Goal: Task Accomplishment & Management: Complete application form

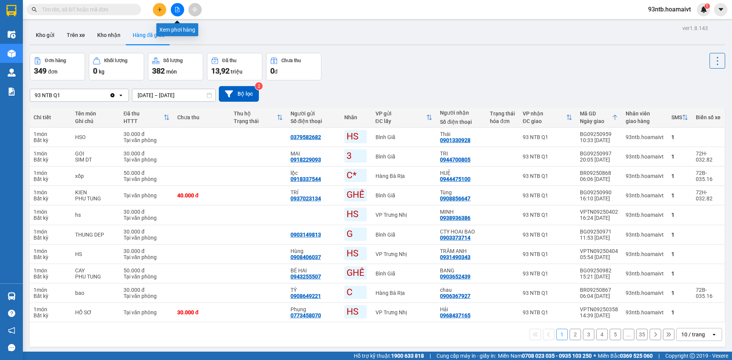
click at [177, 15] on button at bounding box center [177, 9] width 13 height 13
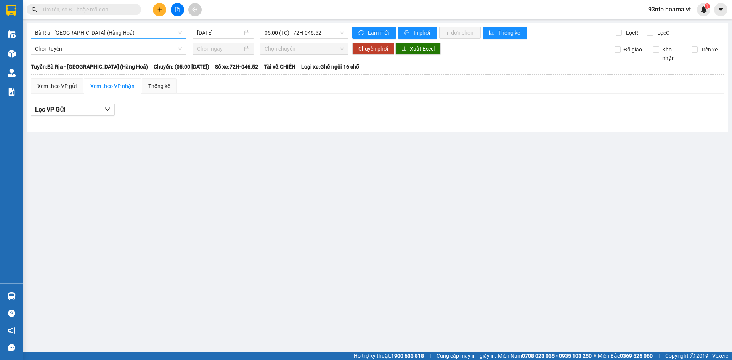
click at [153, 29] on span "Bà Rịa - [GEOGRAPHIC_DATA] (Hàng Hoá)" at bounding box center [108, 32] width 147 height 11
click at [207, 90] on div "Xem theo VP gửi Xem theo VP nhận Thống kê" at bounding box center [377, 86] width 693 height 15
click at [155, 26] on div "Bà Rịa - [GEOGRAPHIC_DATA] (Hàng Hoá) [DATE] 05:00 (TC) - 72H-046.52 Làm mớ…" at bounding box center [378, 77] width 702 height 109
click at [141, 29] on span "Bà Rịa - [GEOGRAPHIC_DATA] (Hàng Hoá)" at bounding box center [108, 32] width 147 height 11
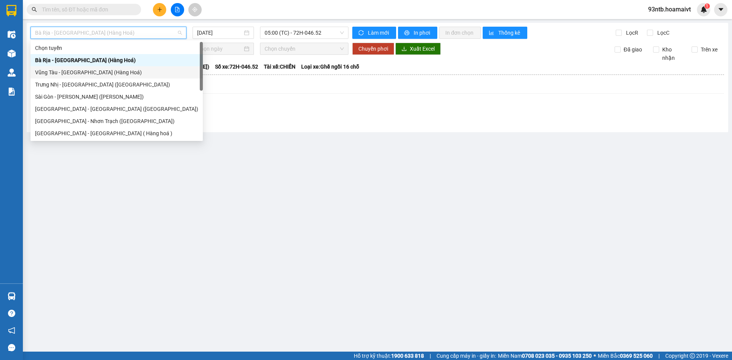
click at [128, 70] on div "Vũng Tàu - [GEOGRAPHIC_DATA] (Hàng Hoá)" at bounding box center [116, 72] width 163 height 8
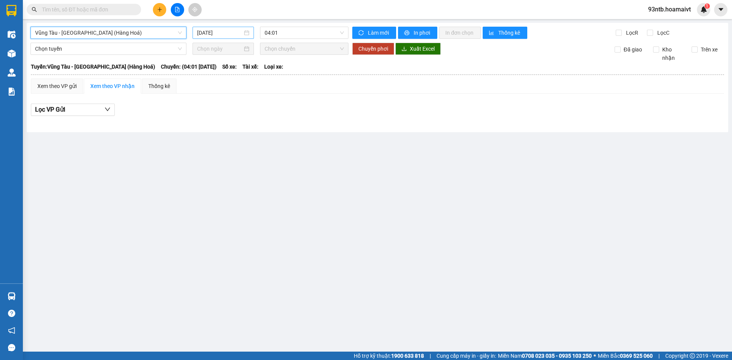
click at [210, 33] on input "[DATE]" at bounding box center [219, 33] width 45 height 8
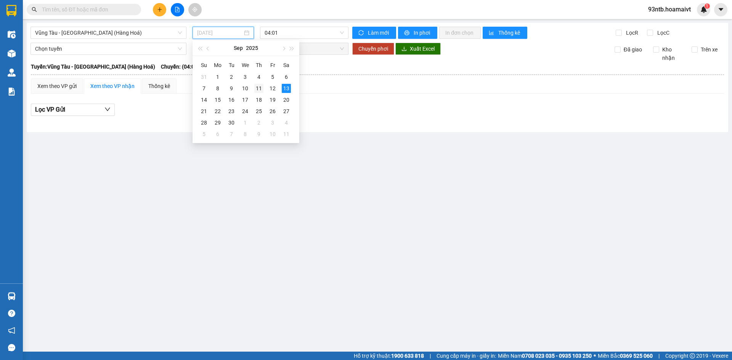
click at [261, 92] on div "11" at bounding box center [258, 88] width 9 height 9
type input "11/09/2025"
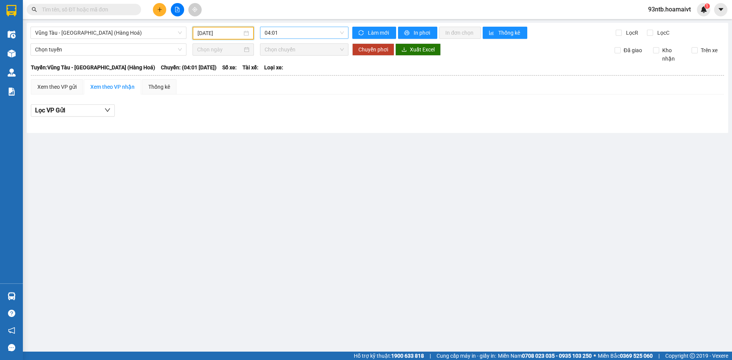
click at [321, 31] on span "04:01" at bounding box center [304, 32] width 79 height 11
click at [311, 72] on div "05:01" at bounding box center [294, 72] width 59 height 8
click at [130, 35] on span "Vũng Tàu - [GEOGRAPHIC_DATA] (Hàng Hoá)" at bounding box center [108, 32] width 147 height 11
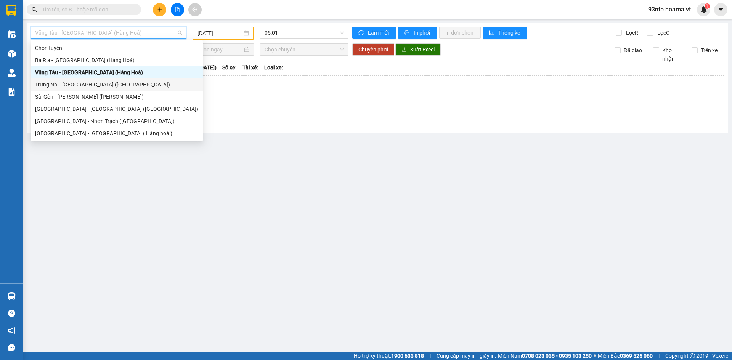
click at [124, 79] on div "[PERSON_NAME][GEOGRAPHIC_DATA] ([GEOGRAPHIC_DATA])" at bounding box center [117, 85] width 172 height 12
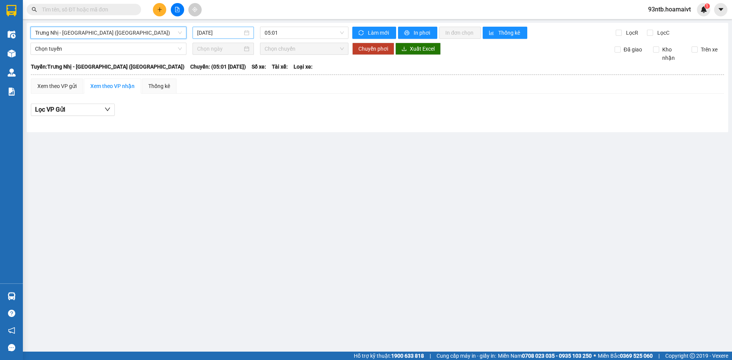
click at [243, 30] on div "[DATE]" at bounding box center [223, 33] width 52 height 8
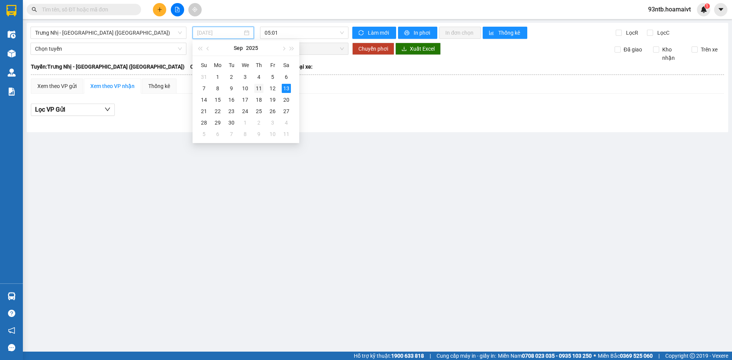
click at [259, 88] on div "11" at bounding box center [258, 88] width 9 height 9
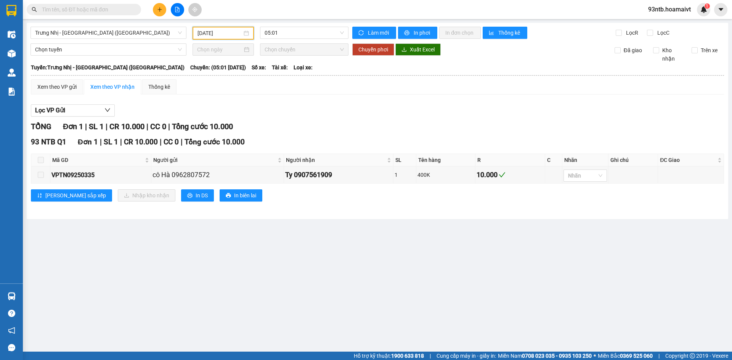
click at [361, 97] on div "Xem theo VP gửi Xem theo VP nhận Thống kê Lọc VP Gửi TỔNG Đơn 1 | SL 1 | CR 10…" at bounding box center [377, 145] width 693 height 132
click at [117, 37] on span "[PERSON_NAME][GEOGRAPHIC_DATA] ([GEOGRAPHIC_DATA])" at bounding box center [108, 32] width 147 height 11
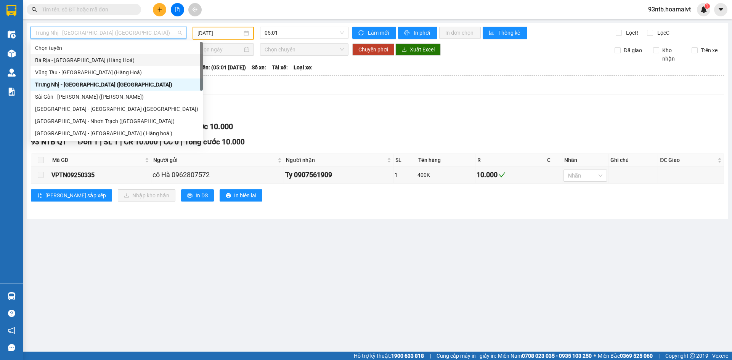
click at [231, 34] on input "11/09/2025" at bounding box center [220, 33] width 45 height 8
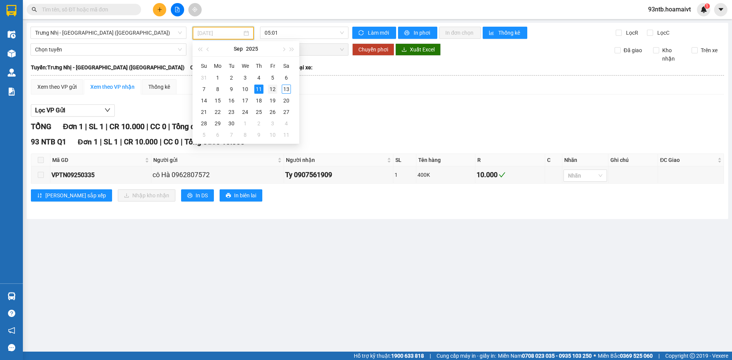
click at [275, 88] on div "12" at bounding box center [272, 89] width 9 height 9
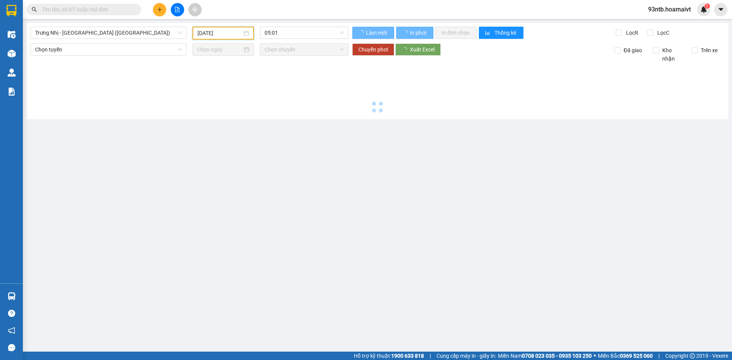
type input "12/09/2025"
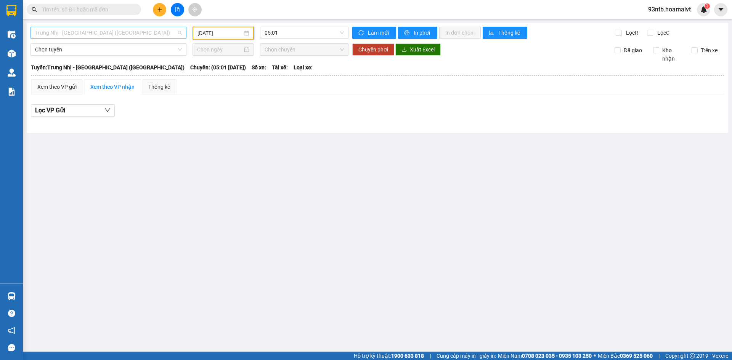
click at [149, 34] on span "[PERSON_NAME][GEOGRAPHIC_DATA] ([GEOGRAPHIC_DATA])" at bounding box center [108, 32] width 147 height 11
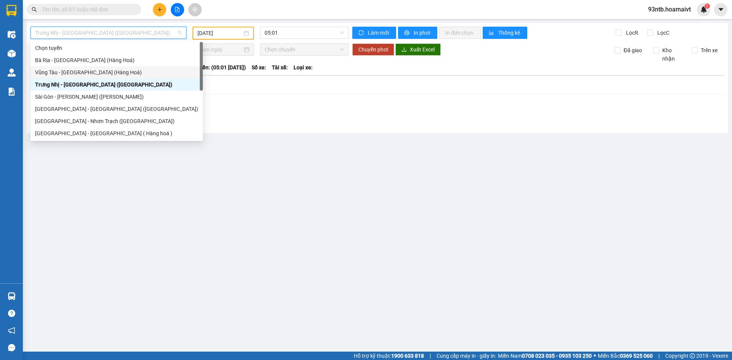
click at [142, 74] on div "Vũng Tàu - [GEOGRAPHIC_DATA] (Hàng Hoá)" at bounding box center [116, 72] width 163 height 8
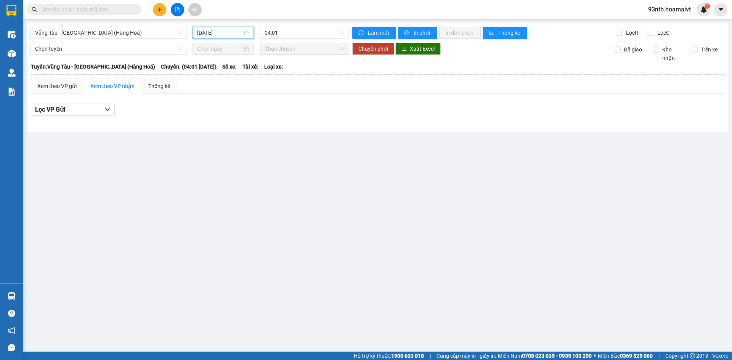
click at [222, 34] on input "[DATE]" at bounding box center [219, 33] width 45 height 8
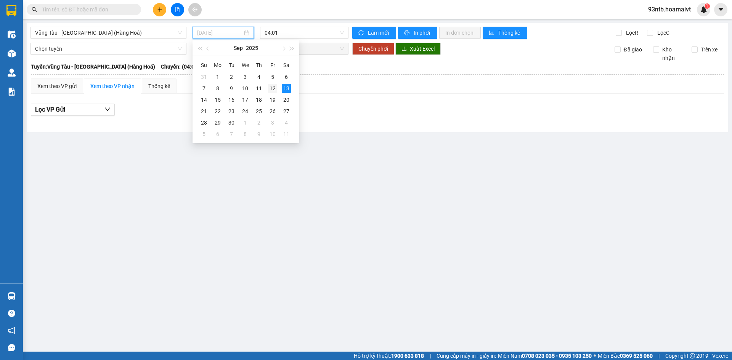
click at [268, 86] on td "12" at bounding box center [273, 88] width 14 height 11
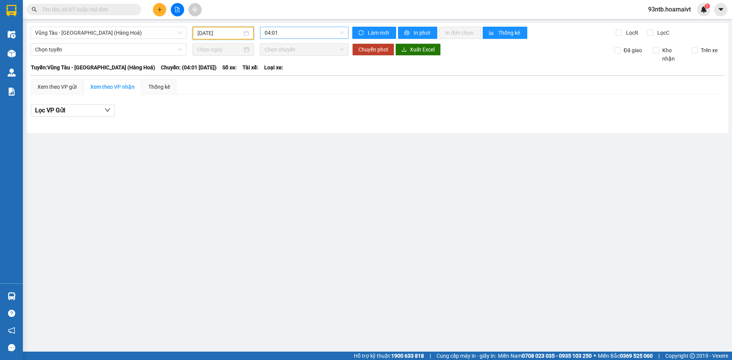
click at [305, 34] on span "04:01" at bounding box center [304, 32] width 79 height 11
click at [302, 74] on div "05:01" at bounding box center [294, 72] width 59 height 8
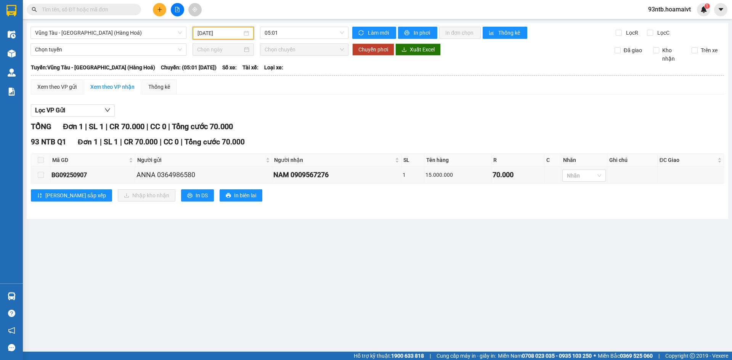
click at [227, 33] on input "12/09/2025" at bounding box center [220, 33] width 45 height 8
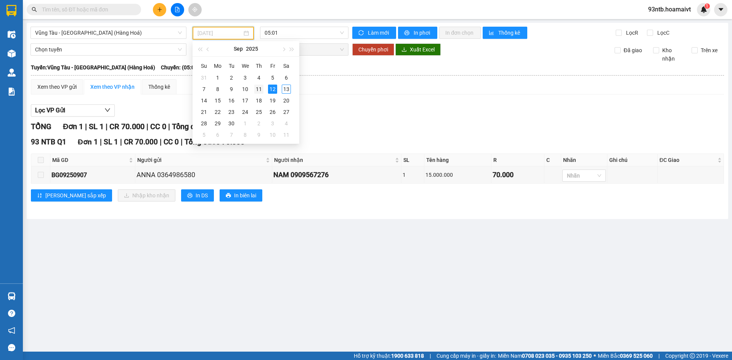
click at [257, 88] on div "11" at bounding box center [258, 89] width 9 height 9
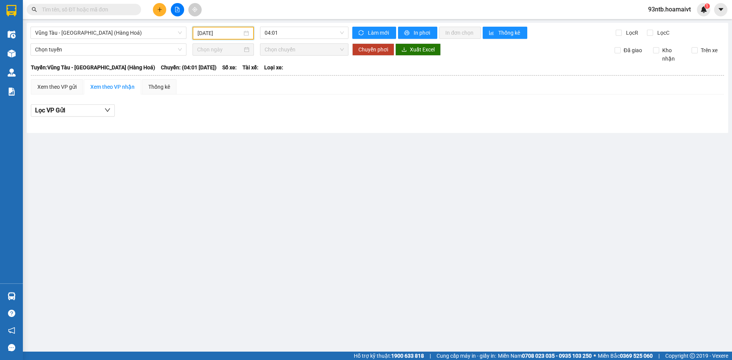
click at [236, 38] on div "11/09/2025" at bounding box center [223, 33] width 61 height 13
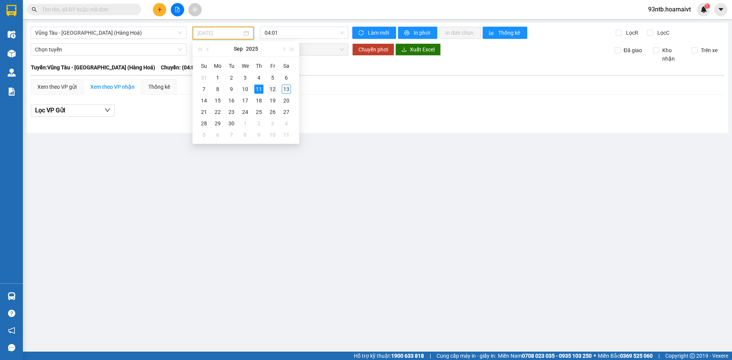
click at [278, 87] on td "12" at bounding box center [273, 89] width 14 height 11
type input "12/09/2025"
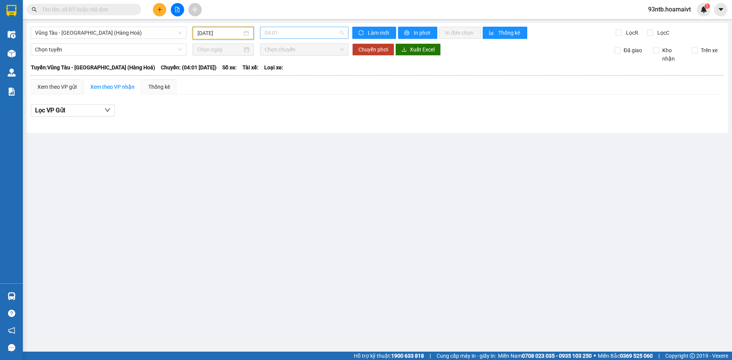
click at [278, 35] on span "04:01" at bounding box center [304, 32] width 79 height 11
click at [293, 67] on div "05:01" at bounding box center [294, 72] width 69 height 12
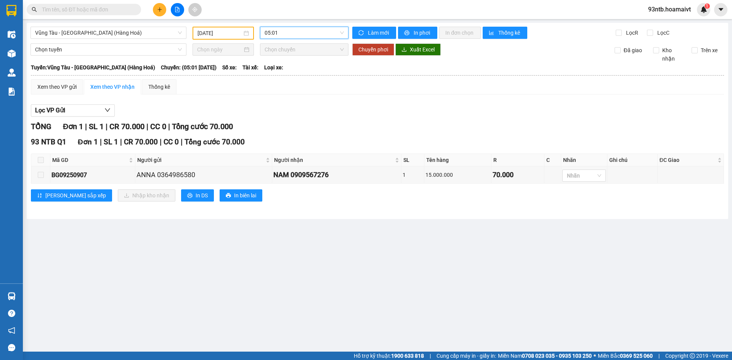
click at [100, 11] on input "text" at bounding box center [87, 9] width 90 height 8
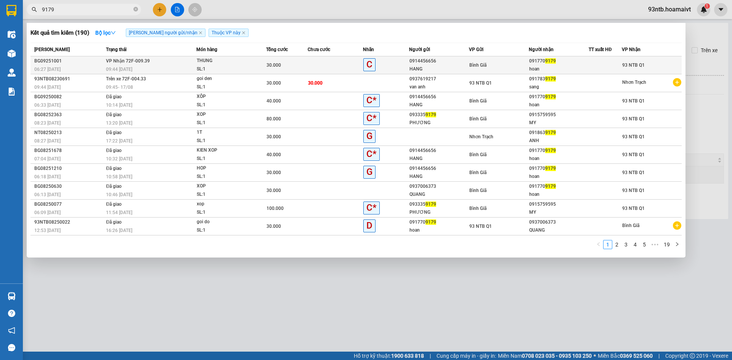
type input "9179"
click at [583, 66] on div "hoan" at bounding box center [558, 69] width 59 height 8
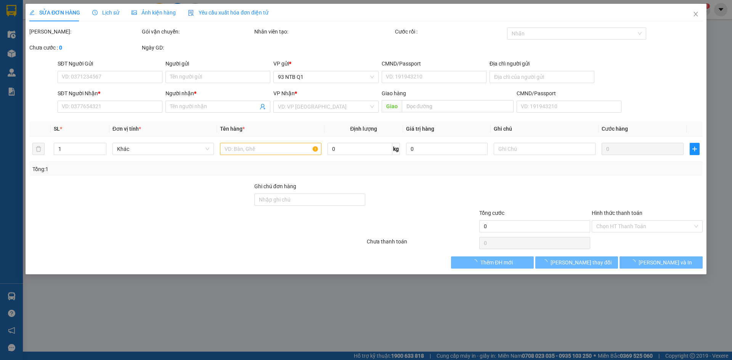
type input "0914456656"
type input "HANG"
type input "0917709179"
type input "hoan"
type input "30.000"
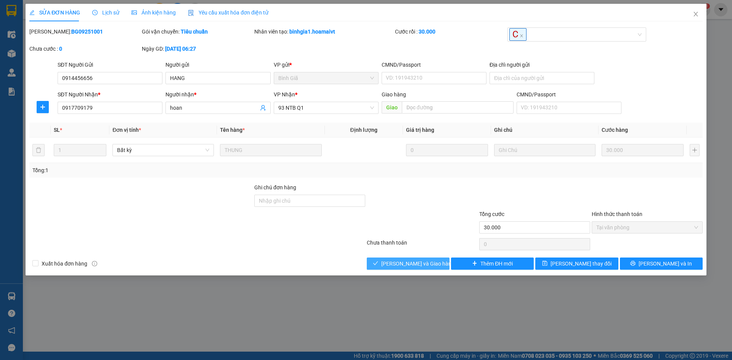
click at [415, 261] on span "[PERSON_NAME] và [PERSON_NAME] hàng" at bounding box center [417, 264] width 73 height 8
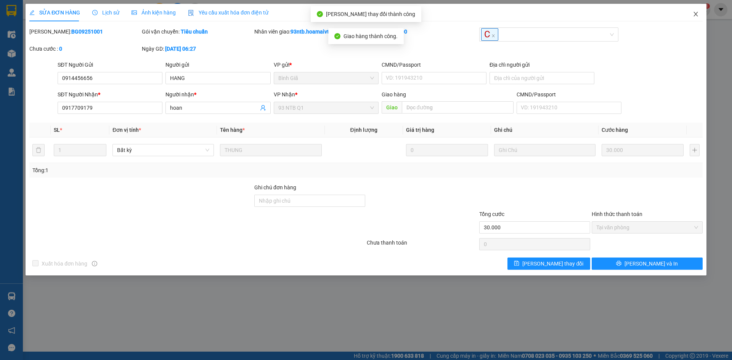
click at [692, 14] on span "Close" at bounding box center [695, 14] width 21 height 21
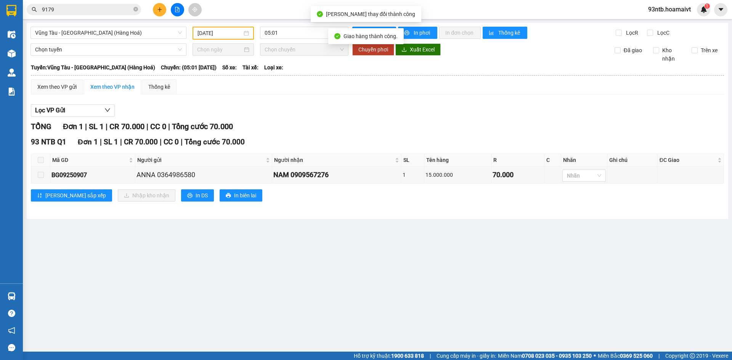
click at [161, 13] on button at bounding box center [159, 9] width 13 height 13
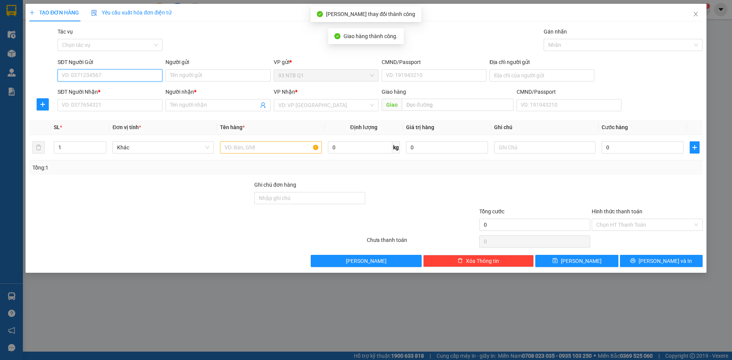
click at [138, 71] on input "SĐT Người Gửi" at bounding box center [110, 75] width 105 height 12
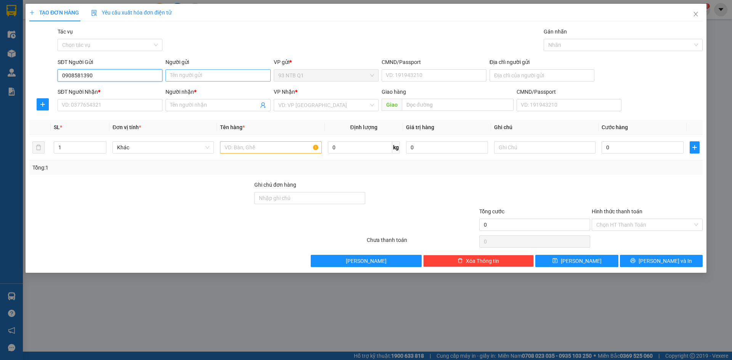
type input "0908581390"
click at [252, 77] on input "Người gửi" at bounding box center [217, 75] width 105 height 12
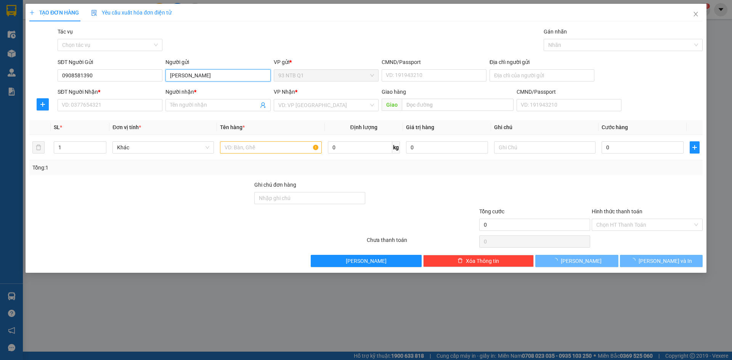
type input "kim tu"
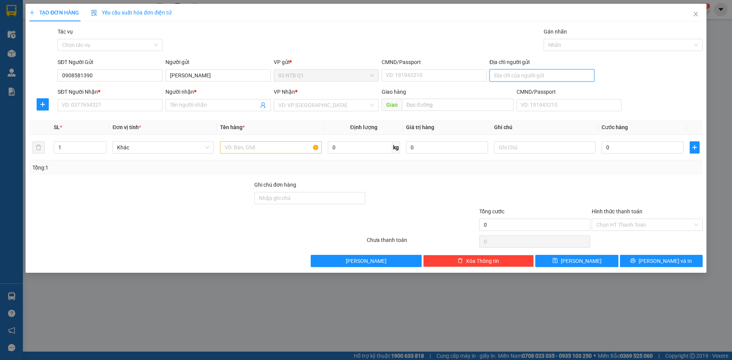
click at [567, 71] on input "Địa chỉ người gửi" at bounding box center [542, 75] width 105 height 12
type input "4 duong phu thuan q7"
type input "0335321864"
type input "giang"
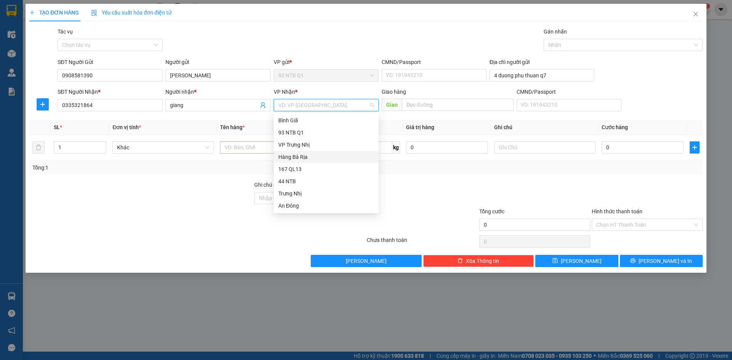
click at [310, 157] on div "Hàng Bà Rịa" at bounding box center [326, 157] width 96 height 8
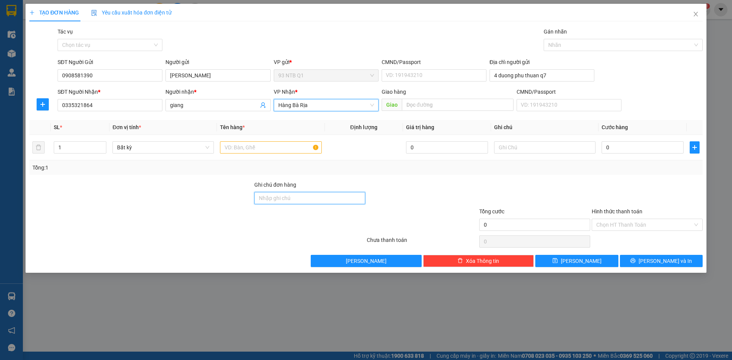
click at [332, 197] on input "Ghi chú đơn hàng" at bounding box center [309, 198] width 111 height 12
click at [274, 149] on input "text" at bounding box center [270, 147] width 101 height 12
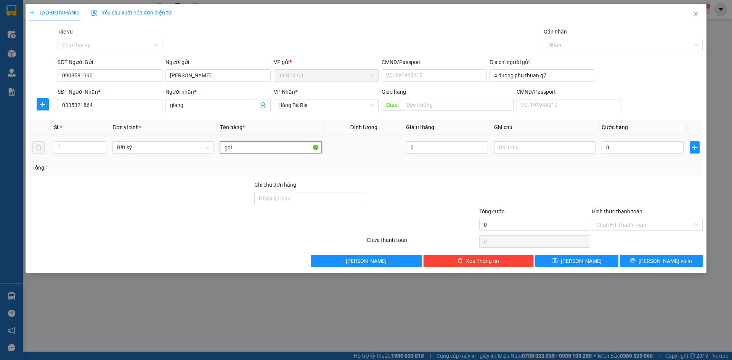
type input "goi"
type input "30"
click at [676, 169] on div "Tổng: 1" at bounding box center [365, 168] width 667 height 8
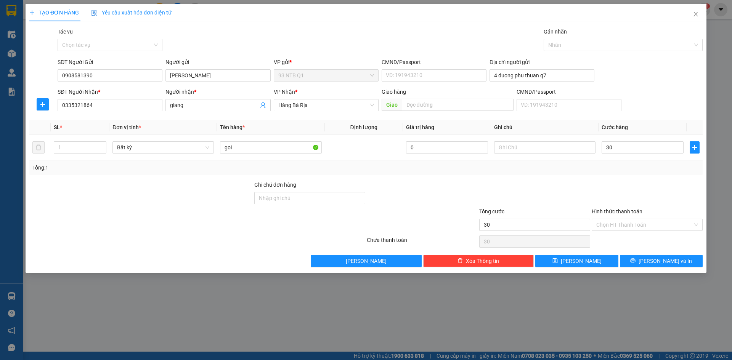
type input "30.000"
click at [667, 262] on span "[PERSON_NAME] và In" at bounding box center [665, 261] width 53 height 8
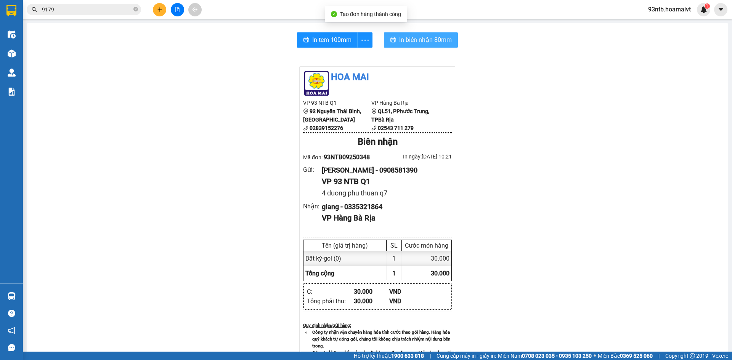
click at [433, 39] on span "In biên nhận 80mm" at bounding box center [425, 40] width 53 height 10
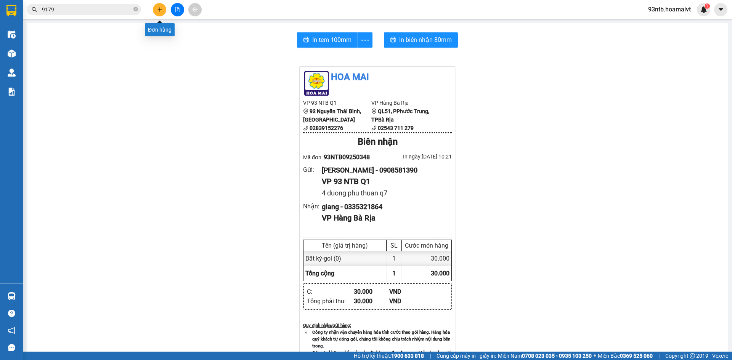
click at [156, 11] on button at bounding box center [159, 9] width 13 height 13
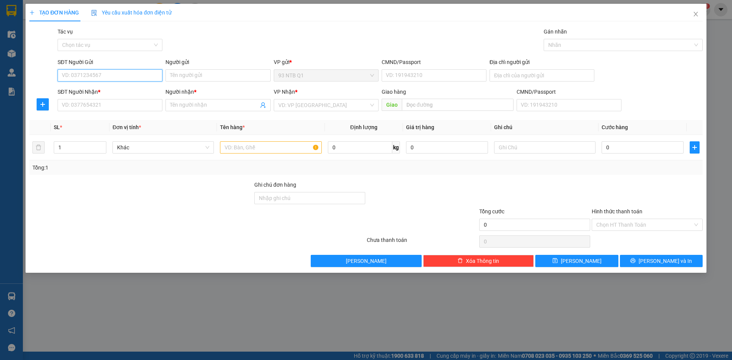
click at [153, 75] on input "SĐT Người Gửi" at bounding box center [110, 75] width 105 height 12
type input "0962807809"
click at [139, 90] on div "0962807809 - QUÝ" at bounding box center [110, 91] width 96 height 8
type input "QUÝ"
type input "036200015263"
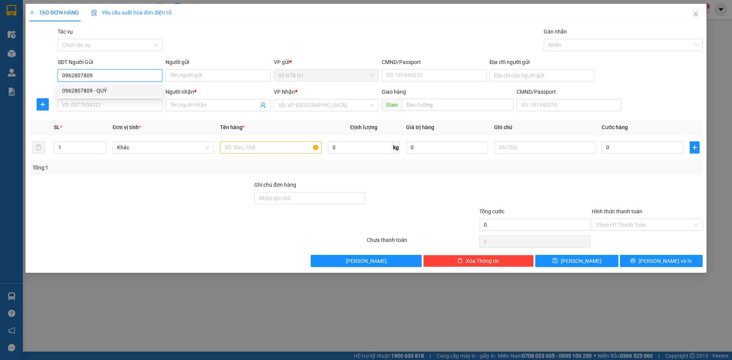
type input "0908523764"
type input "LONG"
type input "0962807809"
click at [130, 108] on input "0908523764" at bounding box center [110, 105] width 105 height 12
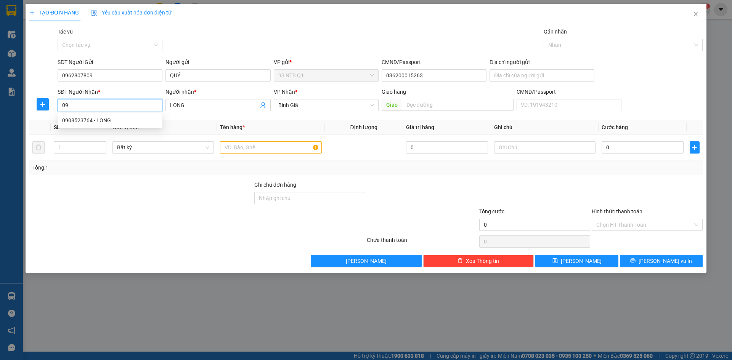
type input "0"
click at [118, 114] on div "0913693700 - TIẾN" at bounding box center [110, 120] width 105 height 12
type input "0913693700"
type input "TIẾN"
type input "0913693700"
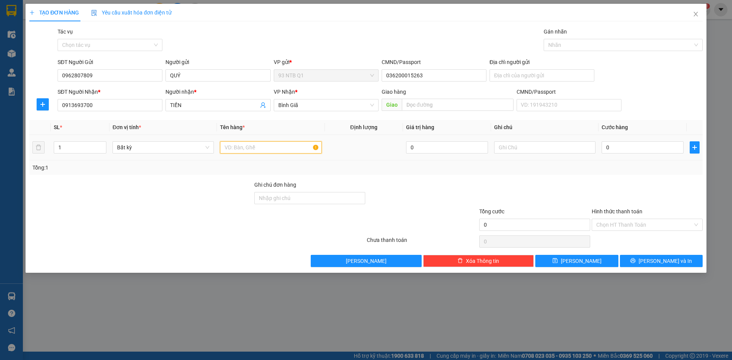
click at [262, 142] on input "text" at bounding box center [270, 147] width 101 height 12
type input "hop nl"
type input "3"
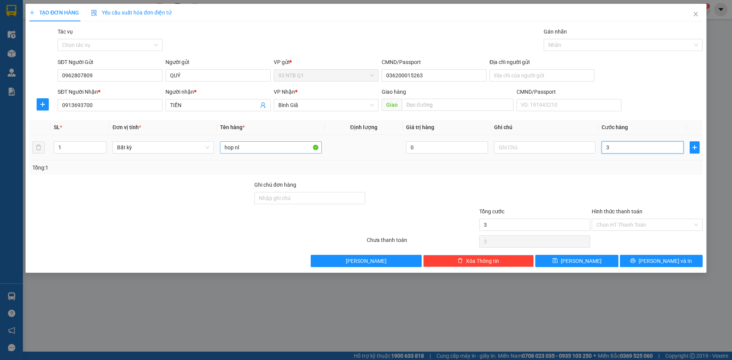
type input "30"
type input "30.000"
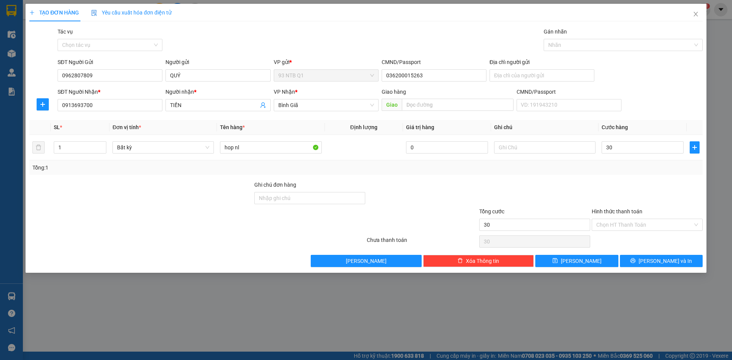
type input "30.000"
drag, startPoint x: 522, startPoint y: 175, endPoint x: 545, endPoint y: 185, distance: 25.3
click at [522, 175] on div "Transit Pickup Surcharge Ids Transit Deliver Surcharge Ids Transit Deliver Surc…" at bounding box center [365, 147] width 673 height 240
click at [684, 264] on button "[PERSON_NAME] và In" at bounding box center [661, 261] width 83 height 12
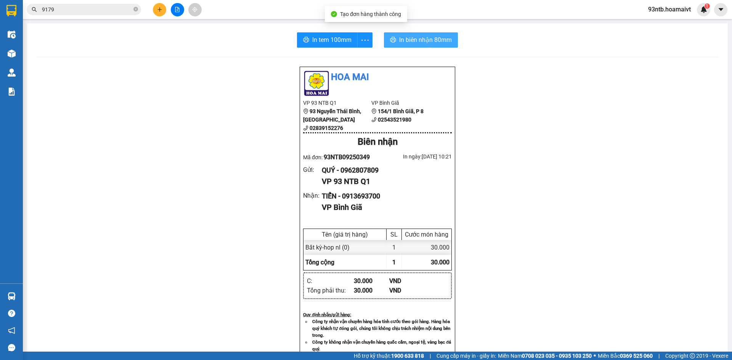
click at [426, 40] on span "In biên nhận 80mm" at bounding box center [425, 40] width 53 height 10
click at [255, 54] on div "In tem 100mm In biên nhận 80mm Hoa Mai VP 93 NTB Q1 93 Nguyễn Thái Bình, Quậ…" at bounding box center [377, 295] width 701 height 545
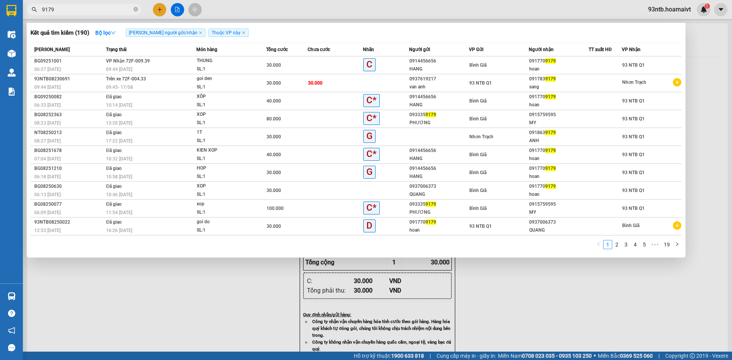
click at [64, 7] on input "9179" at bounding box center [87, 9] width 90 height 8
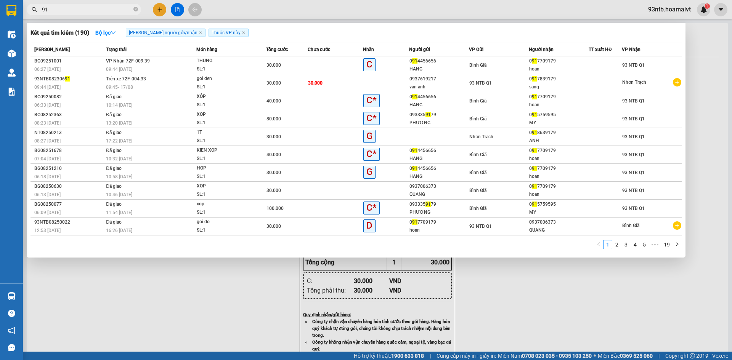
type input "9"
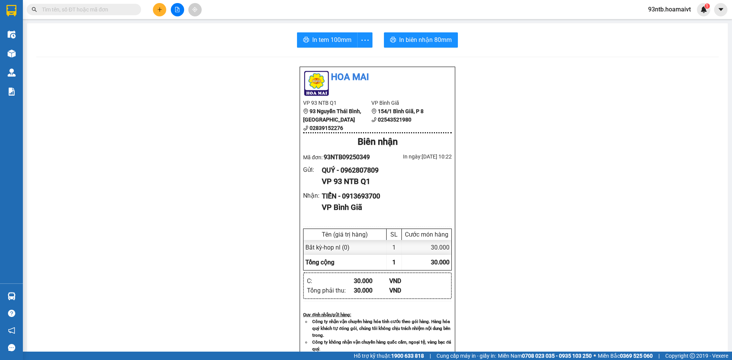
click at [105, 13] on input "text" at bounding box center [87, 9] width 90 height 8
click at [230, 38] on div "In tem 100mm In biên nhận 80mm" at bounding box center [377, 39] width 683 height 15
click at [201, 41] on div "In tem 100mm In biên nhận 80mm" at bounding box center [377, 39] width 683 height 15
click at [194, 41] on div "In tem 100mm In biên nhận 80mm" at bounding box center [377, 39] width 683 height 15
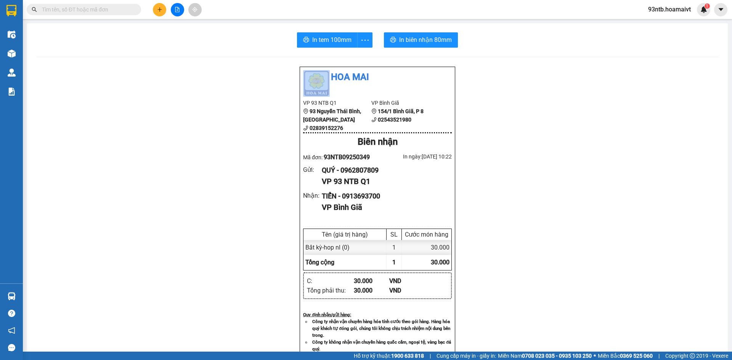
click at [194, 41] on div "In tem 100mm In biên nhận 80mm" at bounding box center [377, 39] width 683 height 15
click at [185, 41] on div "In tem 100mm In biên nhận 80mm" at bounding box center [377, 39] width 683 height 15
click at [216, 53] on div "In tem 100mm In biên nhận 80mm Hoa Mai VP 93 NTB Q1 93 Nguyễn Thái Bình, Quậ…" at bounding box center [377, 295] width 701 height 545
click at [498, 42] on div "In tem 100mm In biên nhận 80mm" at bounding box center [377, 39] width 683 height 15
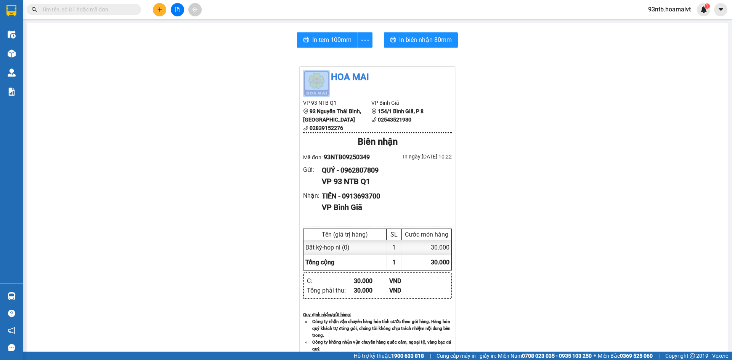
click at [498, 42] on div "In tem 100mm In biên nhận 80mm" at bounding box center [377, 39] width 683 height 15
click at [247, 50] on div "In tem 100mm In biên nhận 80mm Hoa Mai VP 93 NTB Q1 93 Nguyễn Thái Bình, Quậ…" at bounding box center [377, 295] width 701 height 545
click at [547, 46] on div "In tem 100mm In biên nhận 80mm" at bounding box center [377, 39] width 683 height 15
click at [188, 44] on div "In tem 100mm In biên nhận 80mm" at bounding box center [377, 39] width 683 height 15
click at [522, 45] on div "In tem 100mm In biên nhận 80mm" at bounding box center [377, 39] width 683 height 15
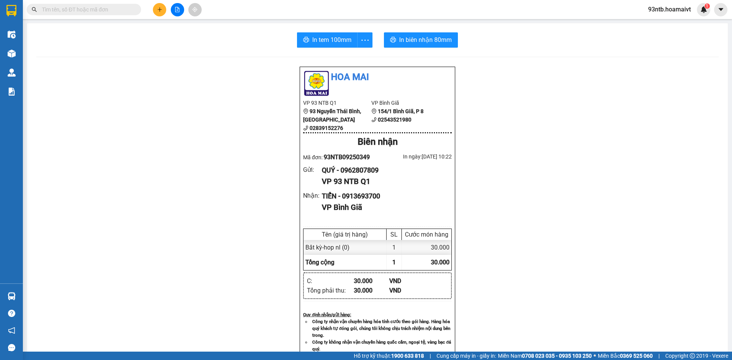
click at [187, 51] on div "In tem 100mm In biên nhận 80mm Hoa Mai VP 93 NTB Q1 93 Nguyễn Thái Bình, Quậ…" at bounding box center [377, 295] width 701 height 545
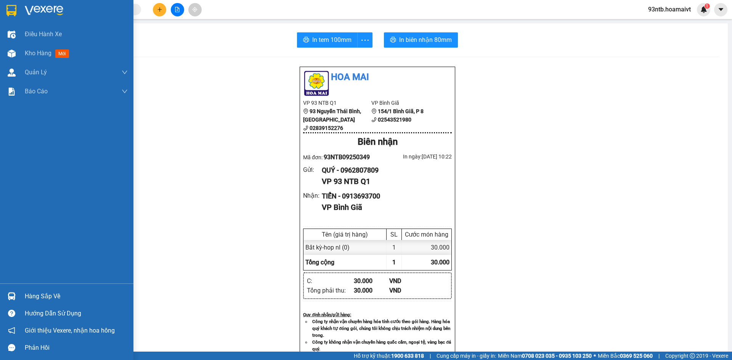
click at [61, 294] on div "Hàng sắp về" at bounding box center [76, 296] width 103 height 11
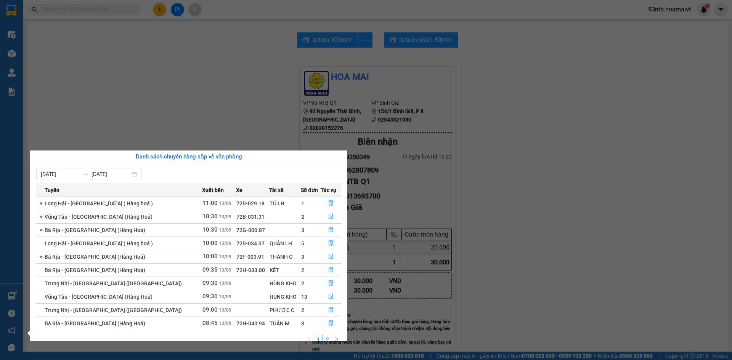
click at [323, 337] on link "2" at bounding box center [327, 340] width 8 height 8
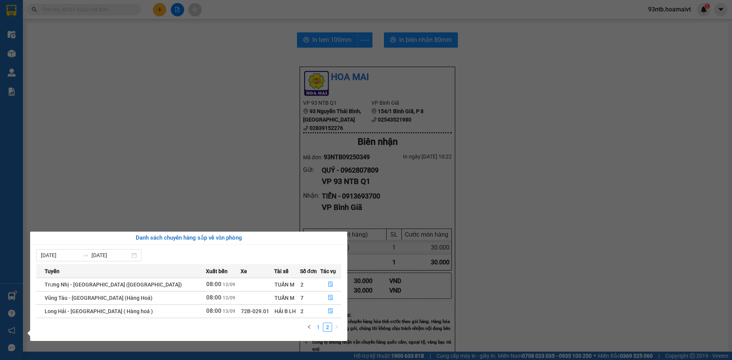
click at [321, 332] on li "1" at bounding box center [318, 327] width 9 height 9
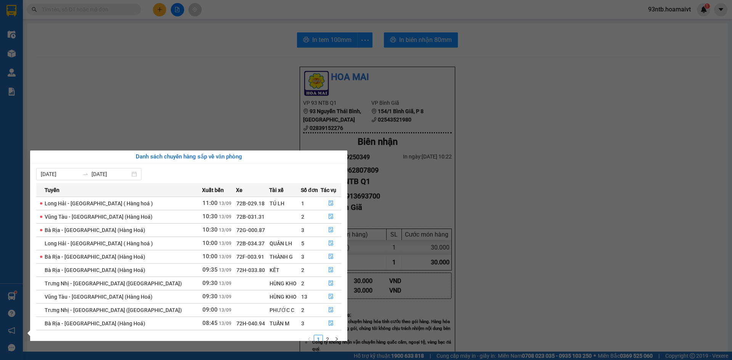
scroll to position [12, 0]
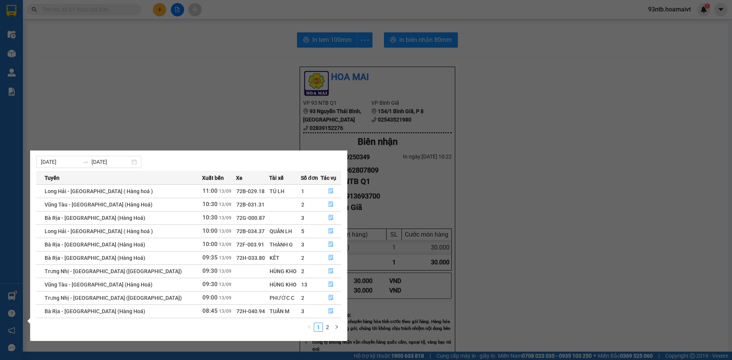
click at [98, 82] on section "Kết quả tìm kiếm ( 190 ) Bộ lọc Tìm người gửi/nhận Thuộc VP này Mã ĐH Trạng thá…" at bounding box center [366, 180] width 732 height 360
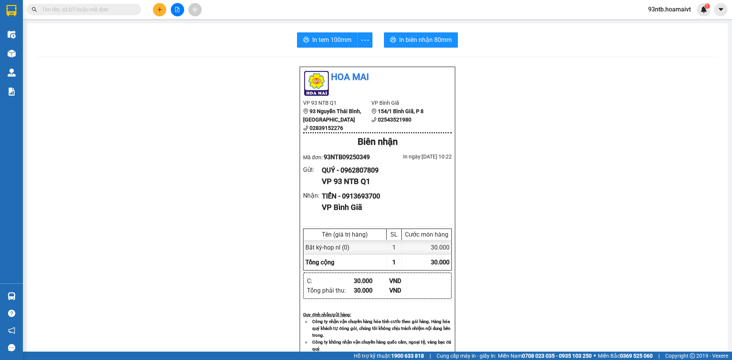
click at [110, 13] on input "text" at bounding box center [87, 9] width 90 height 8
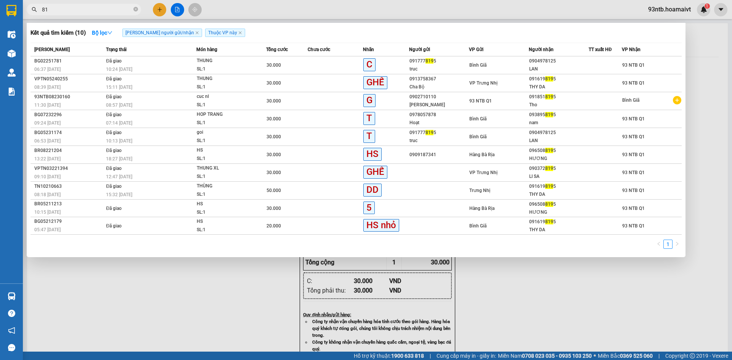
type input "8"
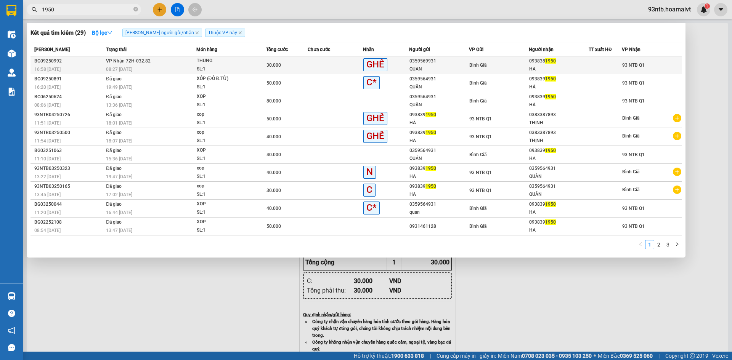
type input "1950"
click at [568, 64] on div "093838 1950" at bounding box center [558, 61] width 59 height 8
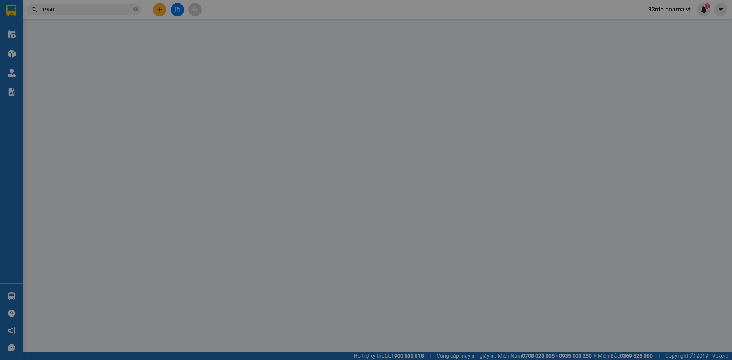
type input "0359569931"
type input "QUAN"
type input "0938381950"
type input "HA"
type input "30.000"
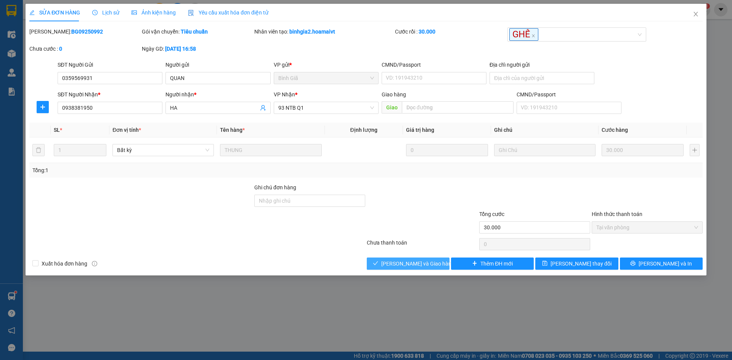
click at [424, 260] on span "[PERSON_NAME] và [PERSON_NAME] hàng" at bounding box center [417, 264] width 73 height 8
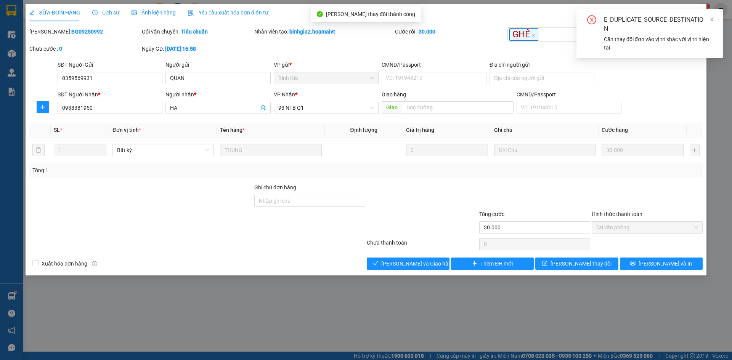
click at [716, 21] on div "E_DUPLICATE_SOURCE_DESTINATION Cần thay đổi đơn vào vị trí khác với vị trí hiện…" at bounding box center [650, 33] width 146 height 49
click at [707, 17] on div "E_DUPLICATE_SOURCE_DESTINATION" at bounding box center [659, 24] width 110 height 18
click at [713, 22] on icon "close" at bounding box center [711, 19] width 5 height 5
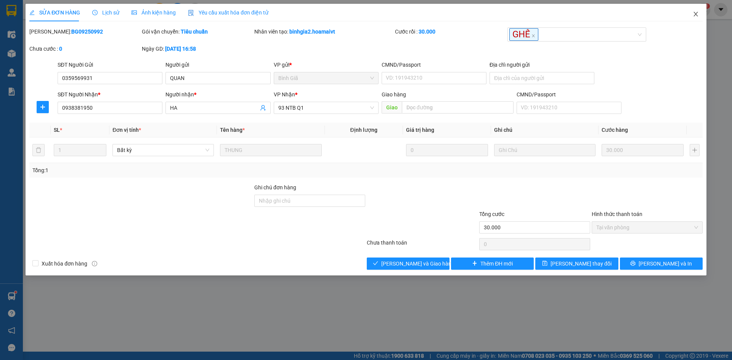
click at [691, 15] on span "Close" at bounding box center [695, 14] width 21 height 21
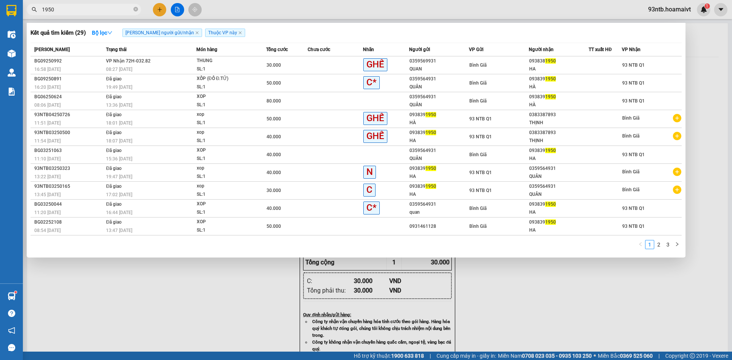
click at [124, 8] on input "1950" at bounding box center [87, 9] width 90 height 8
type input "1"
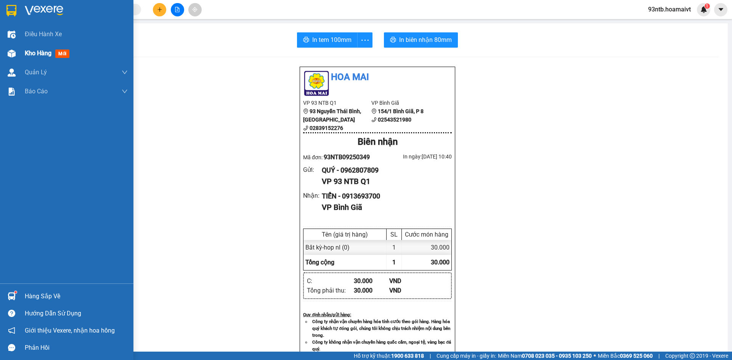
click at [19, 56] on div "Kho hàng mới" at bounding box center [66, 53] width 133 height 19
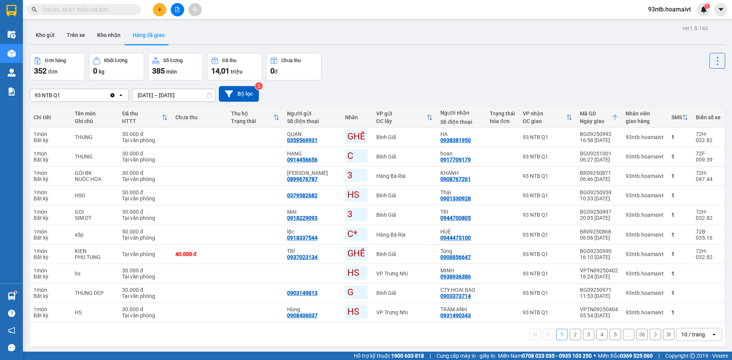
click at [493, 39] on div "Kho gửi Trên xe Kho nhận Hàng đã giao" at bounding box center [378, 36] width 696 height 20
click at [85, 13] on input "text" at bounding box center [87, 9] width 90 height 8
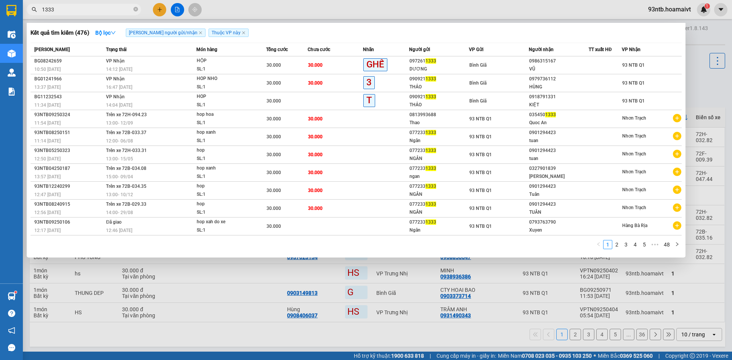
click at [68, 13] on input "1333" at bounding box center [87, 9] width 90 height 8
type input "1"
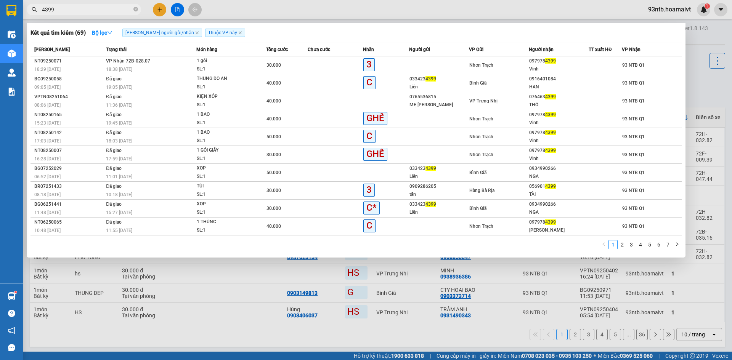
type input "4399"
click at [558, 61] on div "097978 4399" at bounding box center [558, 61] width 59 height 8
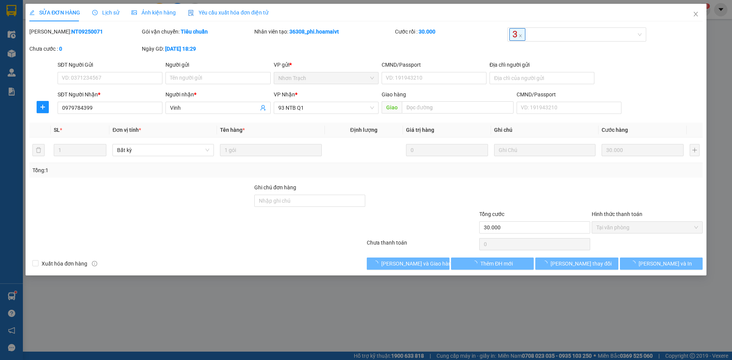
type input "0979784399"
type input "Vinh"
type input "30.000"
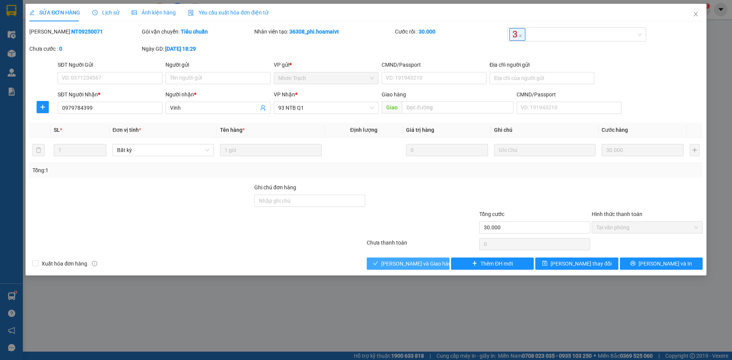
click at [416, 265] on span "[PERSON_NAME] và [PERSON_NAME] hàng" at bounding box center [417, 264] width 73 height 8
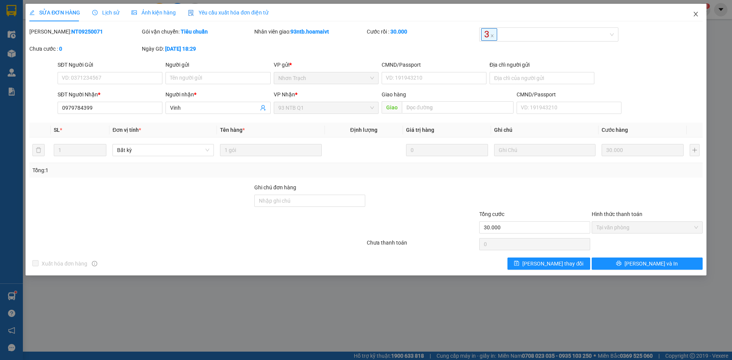
click at [694, 21] on span "Close" at bounding box center [695, 14] width 21 height 21
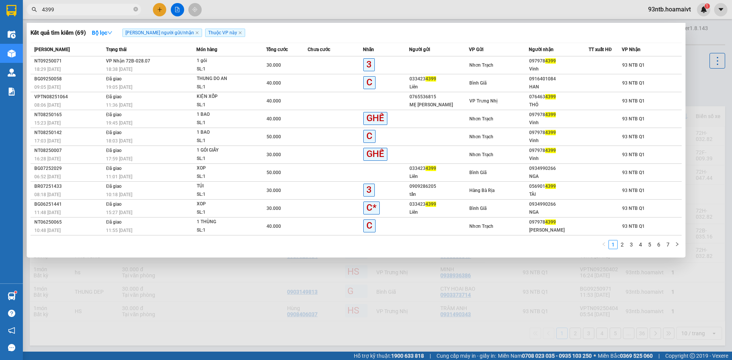
click at [94, 13] on input "4399" at bounding box center [87, 9] width 90 height 8
type input "4"
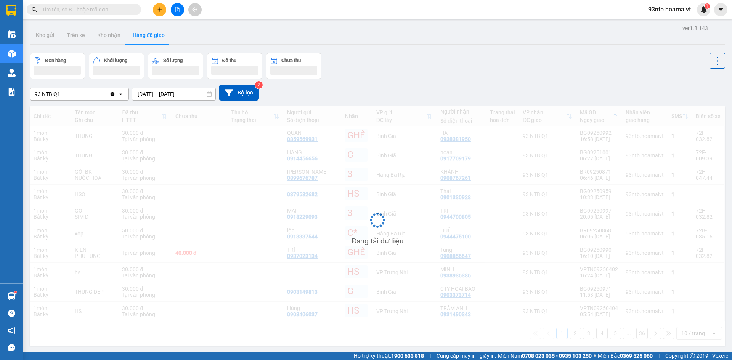
type input "4"
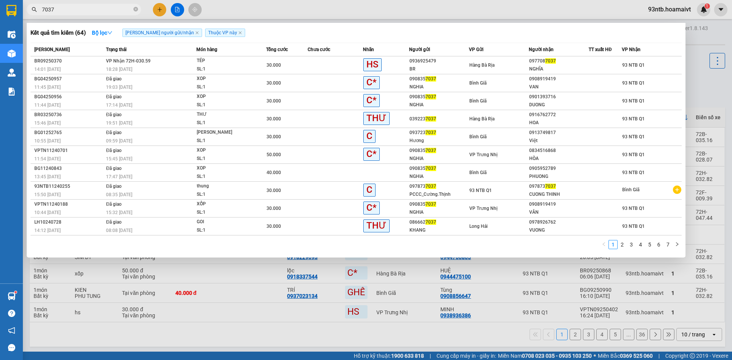
type input "7037"
click at [561, 65] on div "NGHĨA" at bounding box center [558, 69] width 59 height 8
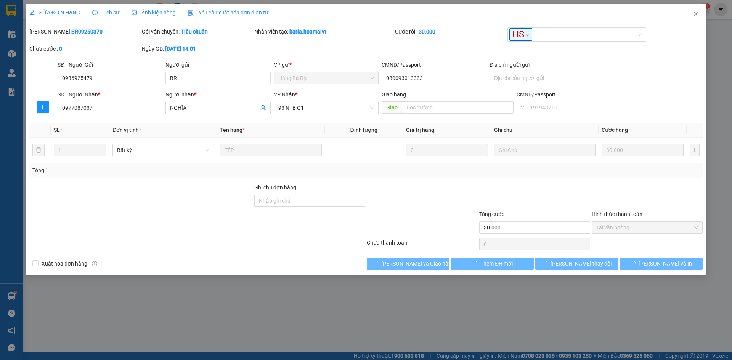
type input "0936925479"
type input "BR"
type input "080093013333"
type input "0977087037"
type input "NGHĨA"
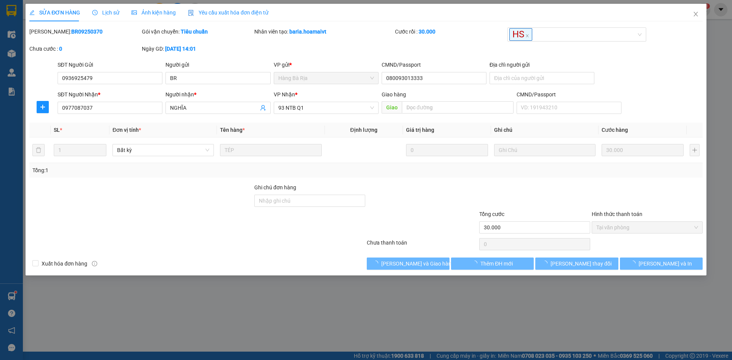
type input "30.000"
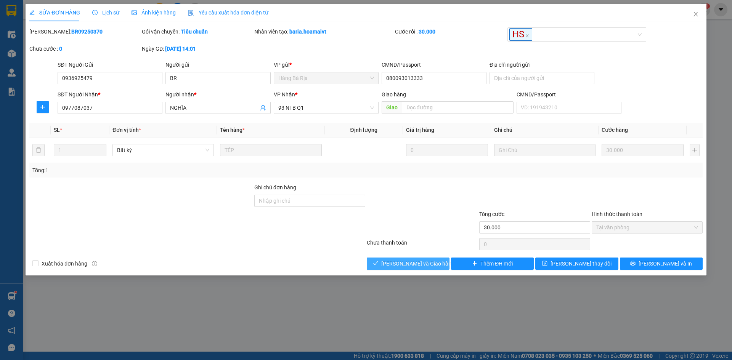
click at [434, 262] on button "[PERSON_NAME] và [PERSON_NAME] hàng" at bounding box center [408, 264] width 83 height 12
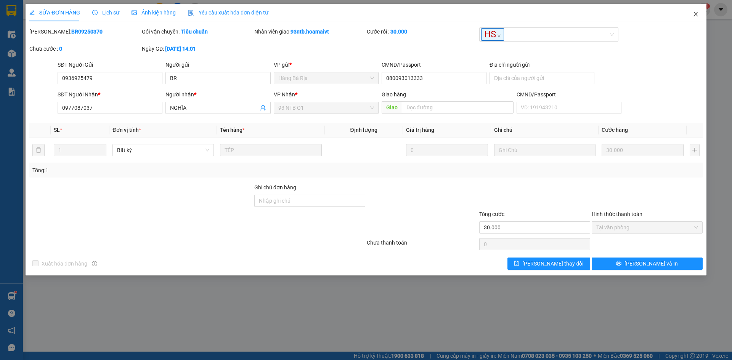
click at [699, 12] on icon "close" at bounding box center [696, 14] width 6 height 6
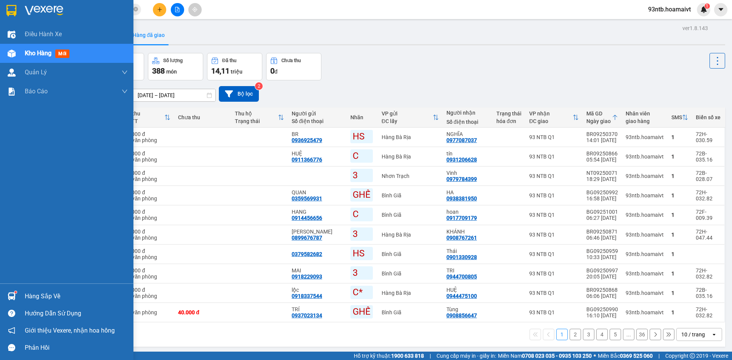
click at [34, 294] on div "Hàng sắp về" at bounding box center [76, 296] width 103 height 11
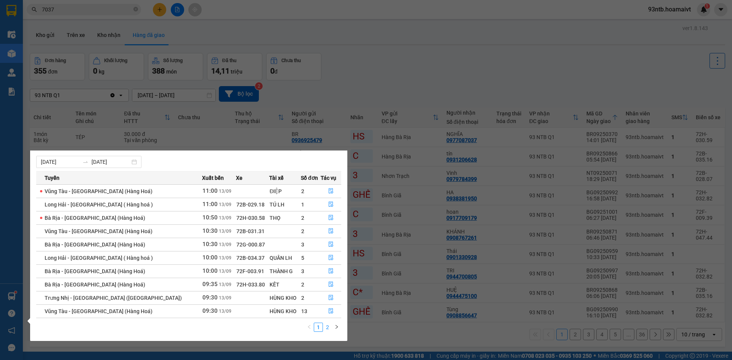
click at [328, 328] on link "2" at bounding box center [327, 327] width 8 height 8
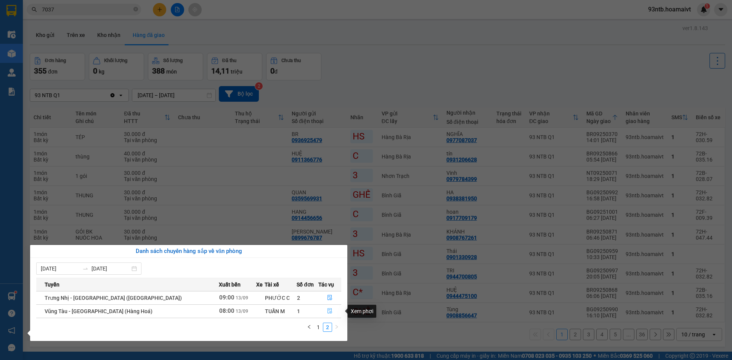
click at [328, 312] on icon "file-done" at bounding box center [330, 311] width 5 height 5
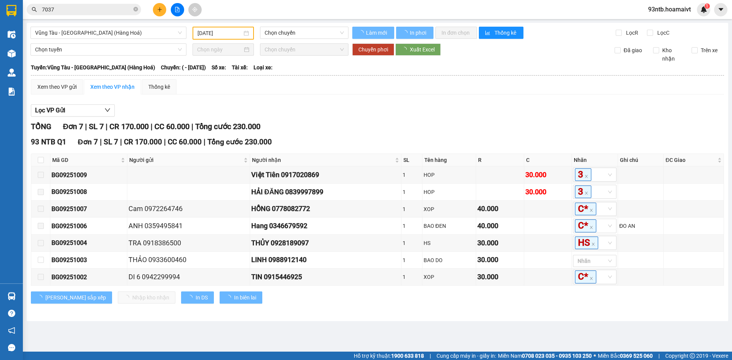
type input "[DATE]"
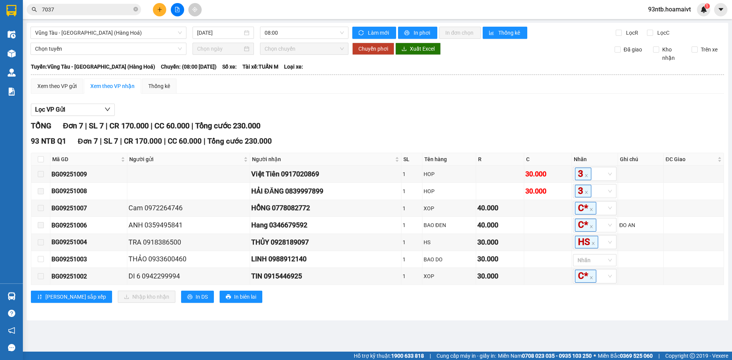
click at [45, 159] on th at bounding box center [40, 159] width 19 height 13
click at [38, 159] on input "checkbox" at bounding box center [41, 159] width 6 height 6
checkbox input "true"
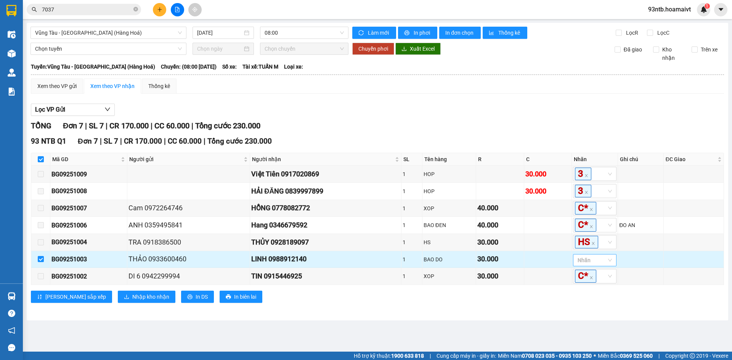
click at [599, 263] on div at bounding box center [591, 260] width 32 height 9
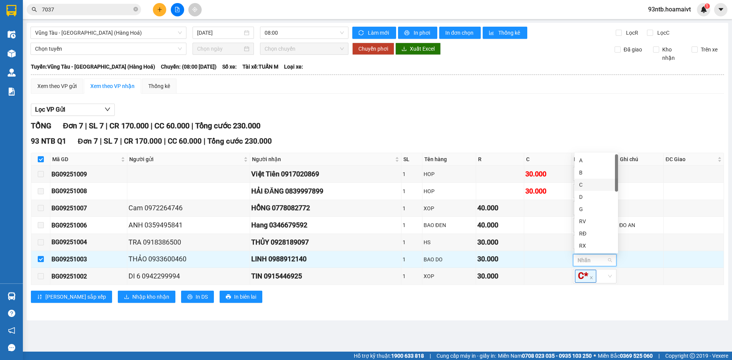
scroll to position [191, 0]
click at [595, 179] on div "C*" at bounding box center [596, 177] width 34 height 8
click at [572, 118] on div "Lọc VP Gửi TỔNG Đơn 7 | SL 7 | CR 170.000 | CC 60.000 | Tổng cước 230.000 93 N…" at bounding box center [377, 206] width 693 height 213
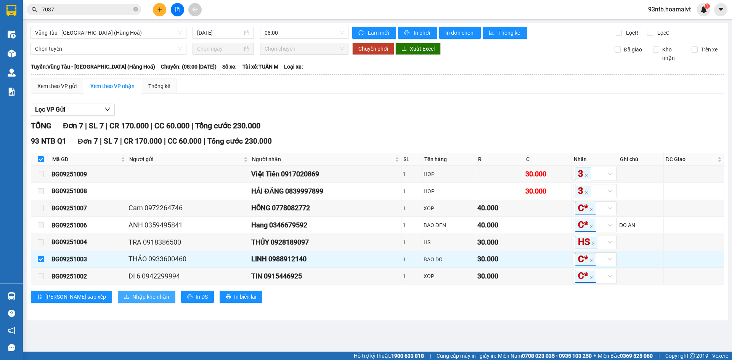
click at [132, 297] on span "Nhập kho nhận" at bounding box center [150, 297] width 37 height 8
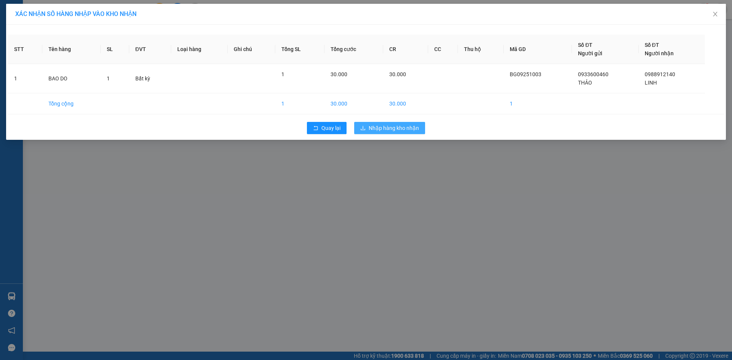
click at [392, 130] on span "Nhập hàng kho nhận" at bounding box center [394, 128] width 50 height 8
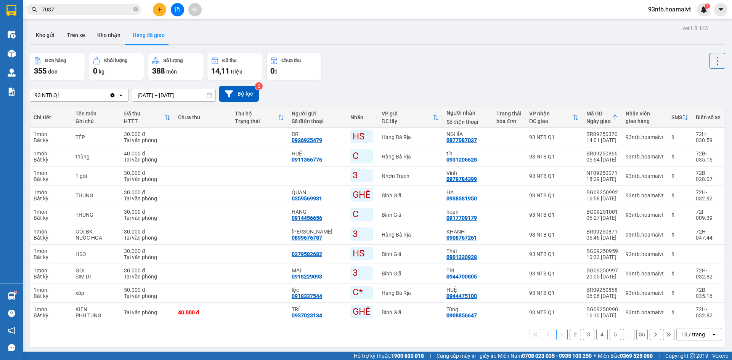
click at [82, 10] on input "7037" at bounding box center [87, 9] width 90 height 8
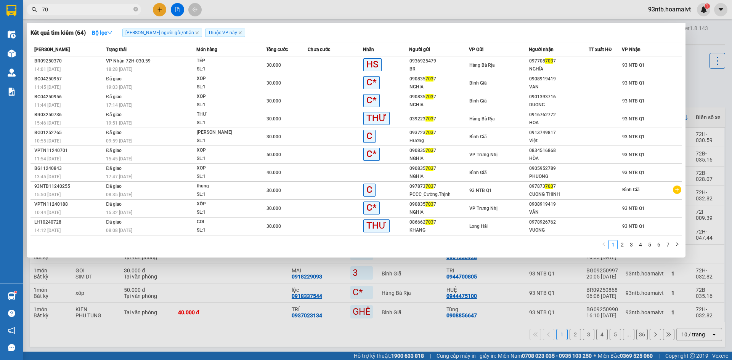
type input "7"
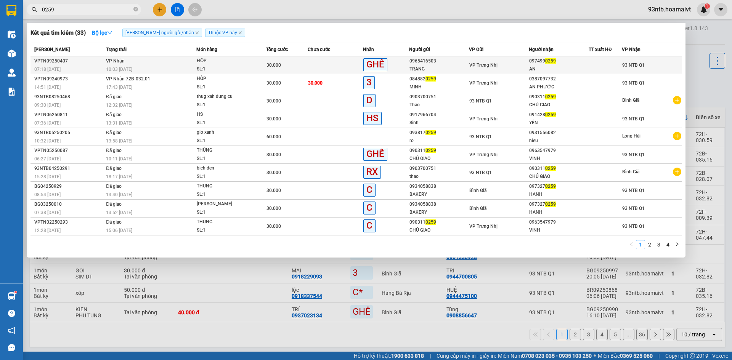
type input "0259"
click at [575, 66] on div "AN" at bounding box center [558, 69] width 59 height 8
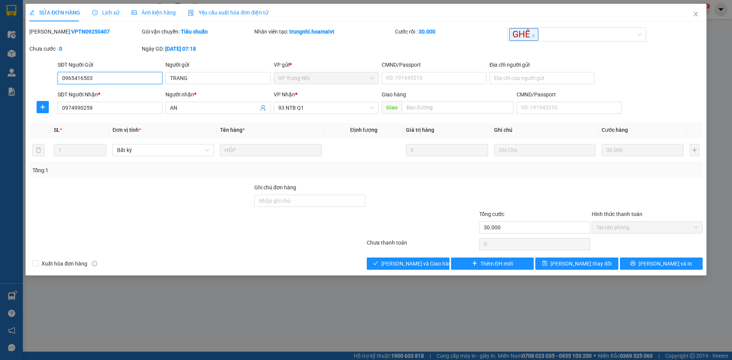
type input "0965416503"
type input "TRANG"
type input "0974990259"
type input "AN"
type input "30.000"
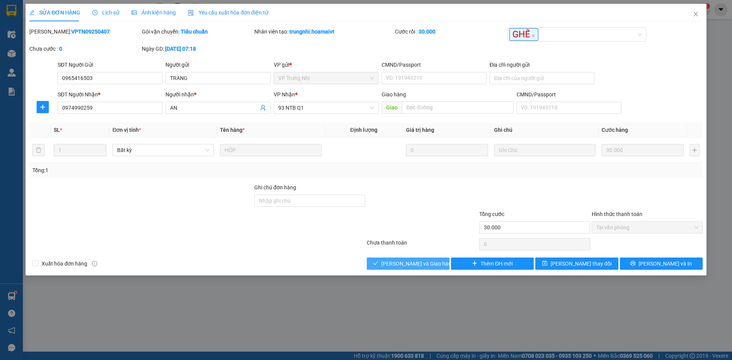
click at [421, 260] on span "[PERSON_NAME] và [PERSON_NAME] hàng" at bounding box center [417, 264] width 73 height 8
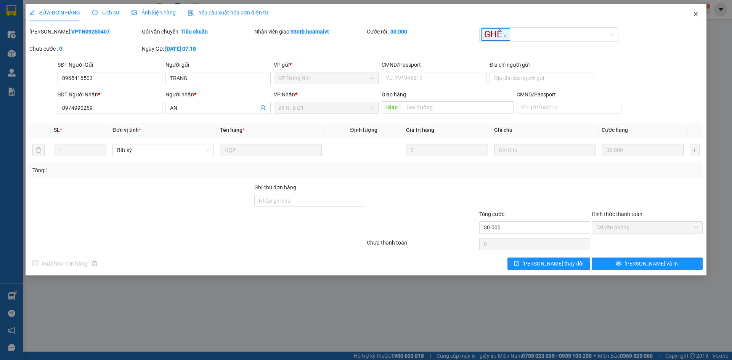
click at [696, 16] on icon "close" at bounding box center [696, 14] width 6 height 6
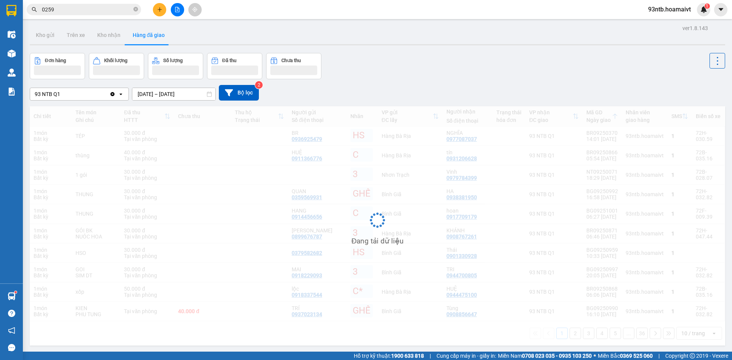
click at [100, 6] on input "0259" at bounding box center [87, 9] width 90 height 8
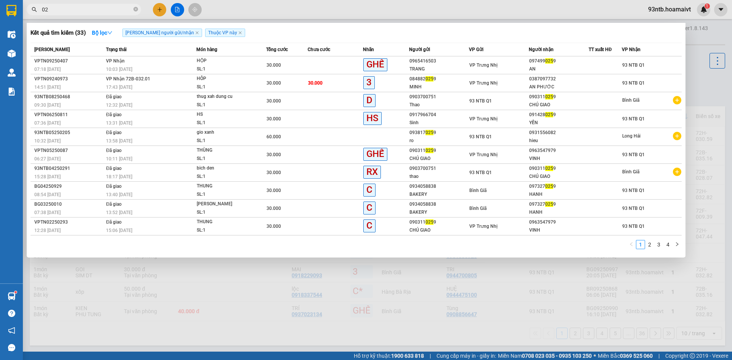
type input "0"
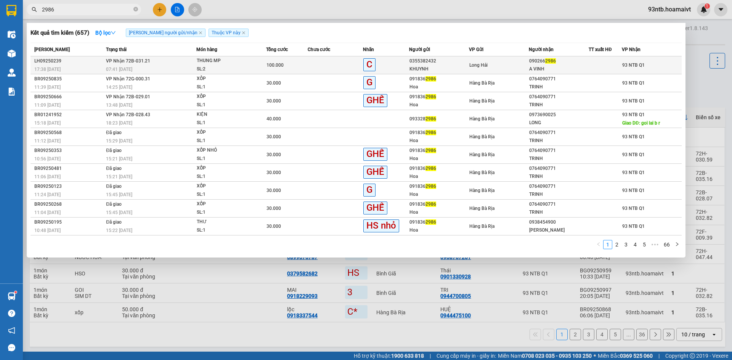
type input "2986"
click at [579, 59] on div "090266 2986" at bounding box center [558, 61] width 59 height 8
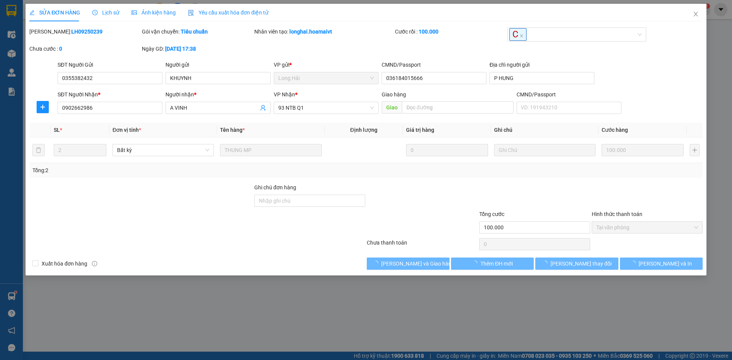
type input "0355382432"
type input "KHUYNH"
type input "036184015666"
type input "P HUNG"
type input "0902662986"
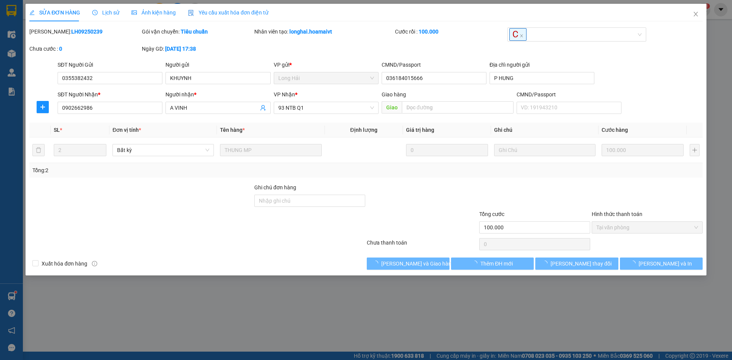
type input "A VINH"
type input "100.000"
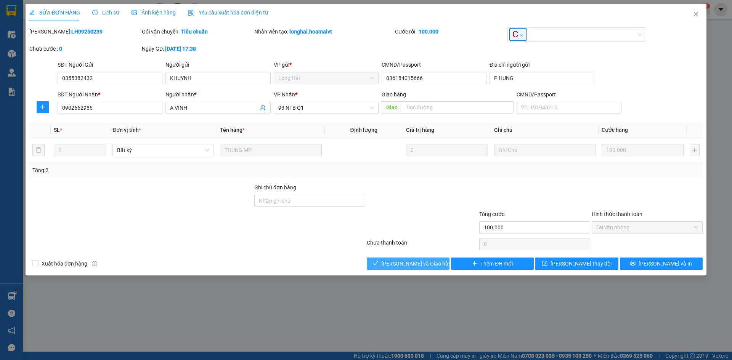
drag, startPoint x: 429, startPoint y: 267, endPoint x: 425, endPoint y: 263, distance: 5.9
click at [428, 266] on span "[PERSON_NAME] và [PERSON_NAME] hàng" at bounding box center [417, 264] width 73 height 8
click at [426, 263] on span "[PERSON_NAME] và [PERSON_NAME] hàng" at bounding box center [417, 264] width 73 height 8
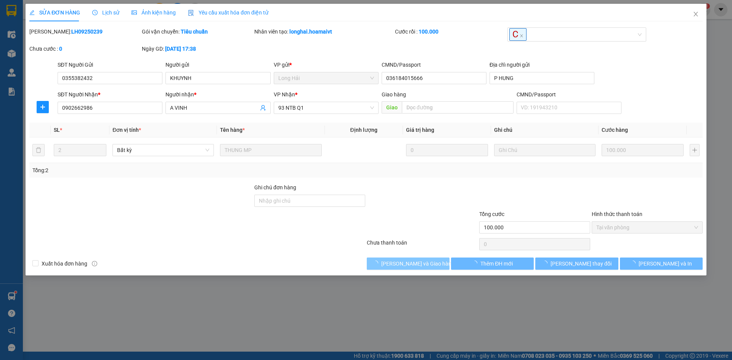
click at [424, 261] on span "[PERSON_NAME] và [PERSON_NAME] hàng" at bounding box center [417, 264] width 73 height 8
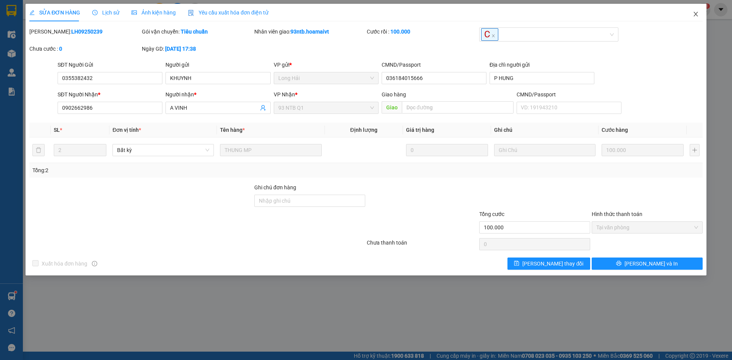
click at [697, 17] on icon "close" at bounding box center [696, 14] width 6 height 6
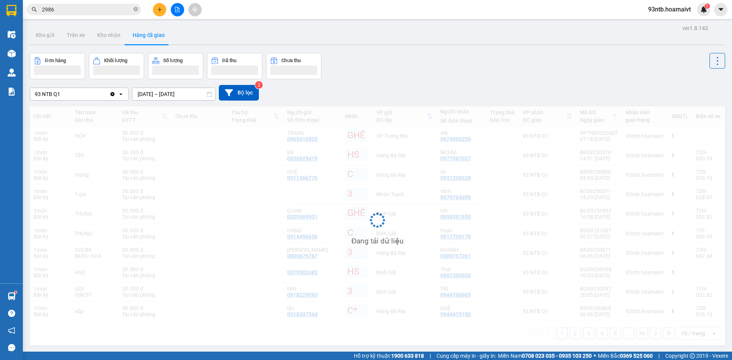
click at [82, 7] on input "2986" at bounding box center [87, 9] width 90 height 8
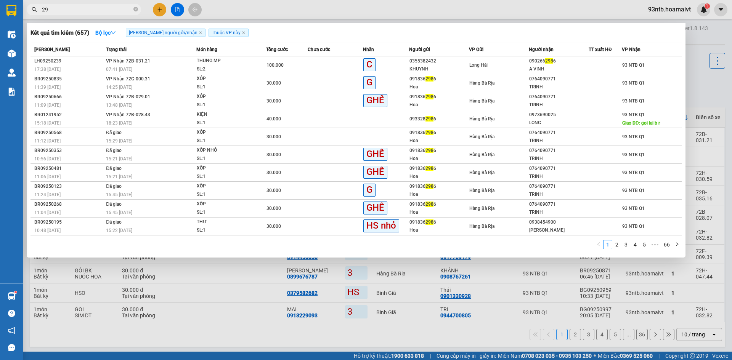
type input "2"
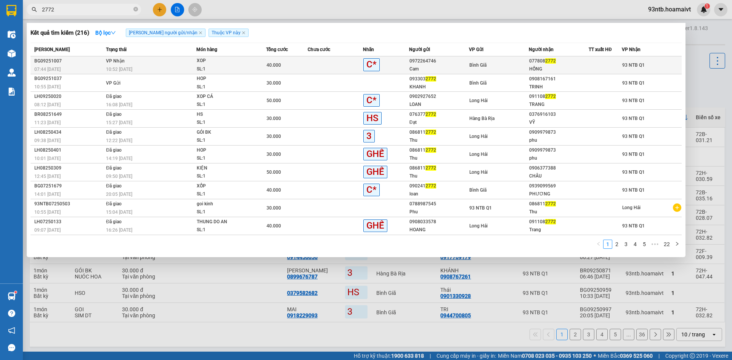
type input "2772"
click at [466, 59] on div "0972264746" at bounding box center [439, 61] width 59 height 8
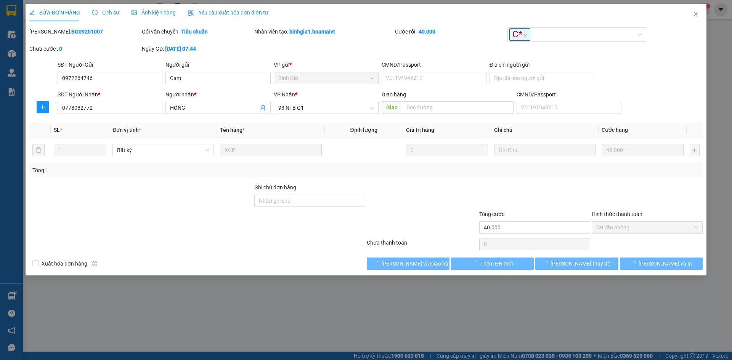
type input "0972264746"
type input "Cam"
type input "0778082772"
type input "HỒNG"
type input "40.000"
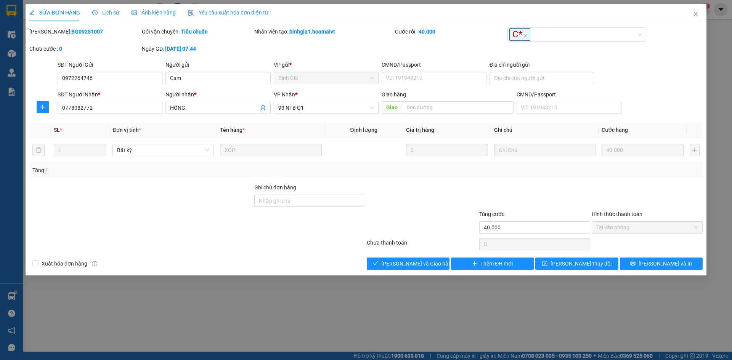
click at [408, 255] on div "Total Paid Fee 40.000 Total UnPaid Fee 0 Cash Collection Total Fee Mã ĐH: BG092…" at bounding box center [365, 148] width 673 height 243
click at [409, 269] on button "[PERSON_NAME] và [PERSON_NAME] hàng" at bounding box center [408, 264] width 83 height 12
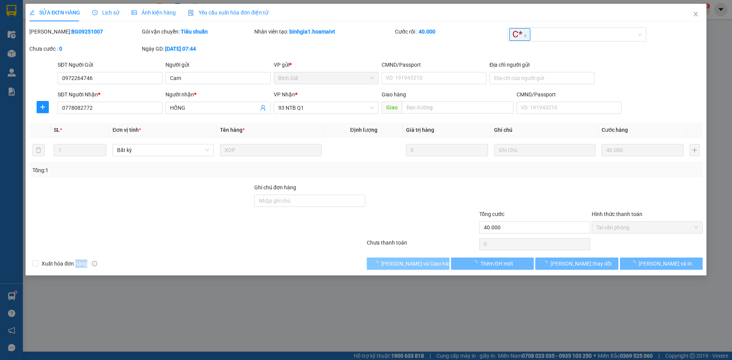
click at [416, 264] on span "[PERSON_NAME] và [PERSON_NAME] hàng" at bounding box center [417, 264] width 73 height 8
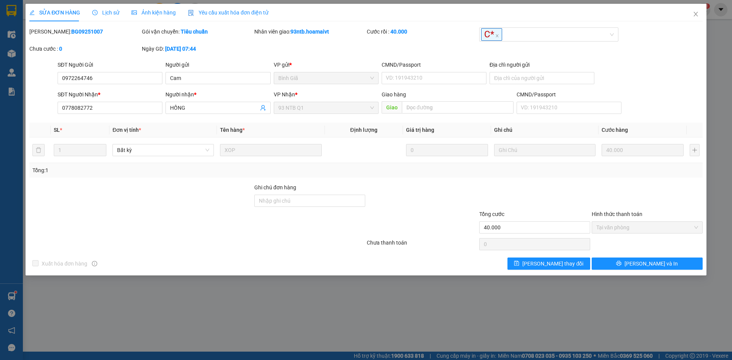
click at [708, 14] on div "SỬA ĐƠN HÀNG Lịch sử Ảnh kiện hàng Yêu cầu xuất hóa đơn điện tử Total Paid Fee …" at bounding box center [366, 180] width 732 height 360
click at [697, 13] on icon "close" at bounding box center [696, 14] width 6 height 6
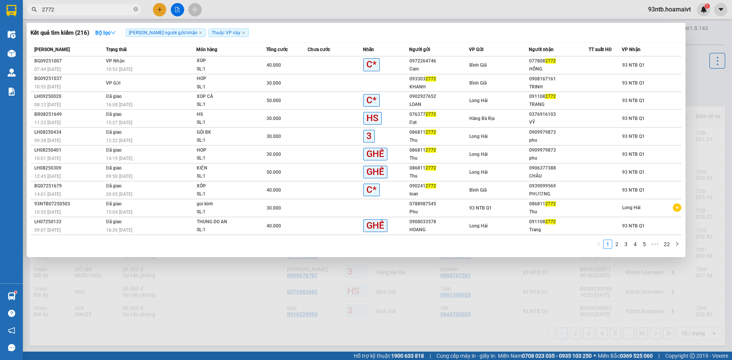
click at [69, 10] on input "2772" at bounding box center [87, 9] width 90 height 8
type input "2"
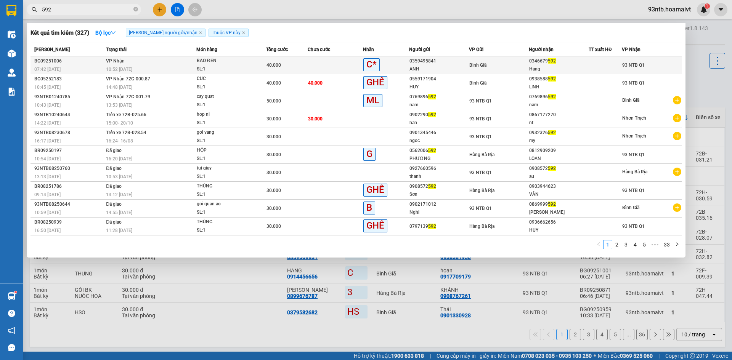
type input "592"
click at [563, 67] on div "Hang" at bounding box center [558, 69] width 59 height 8
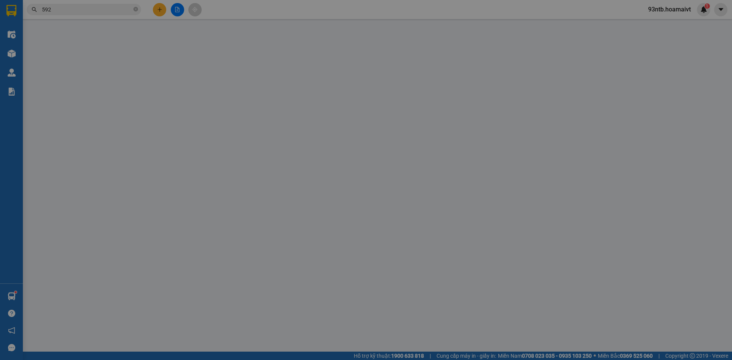
type input "0359495841"
type input "ANH"
type input "0346679592"
type input "Hang"
type input "40.000"
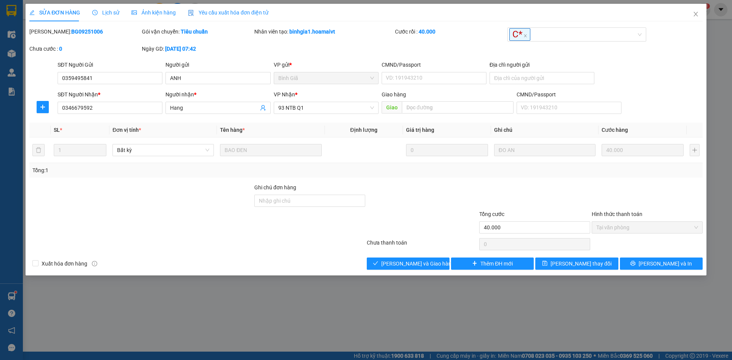
click at [466, 187] on div at bounding box center [422, 196] width 112 height 27
click at [340, 262] on div "Xuất hóa đơn hàng Lưu và Giao hàng Thêm ĐH mới Lưu thay đổi Lưu và In" at bounding box center [366, 264] width 675 height 12
click at [389, 259] on div "Total Paid Fee 40.000 Total UnPaid Fee 0 Cash Collection Total Fee Mã ĐH: BG092…" at bounding box center [365, 148] width 673 height 243
click at [394, 262] on span "[PERSON_NAME] và [PERSON_NAME] hàng" at bounding box center [417, 264] width 73 height 8
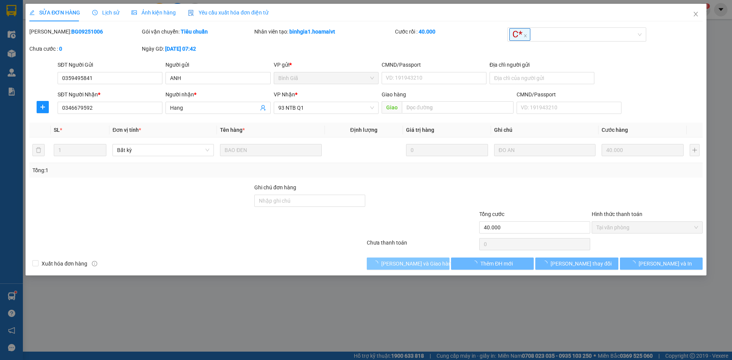
click at [394, 262] on span "[PERSON_NAME] và [PERSON_NAME] hàng" at bounding box center [417, 264] width 73 height 8
click at [418, 229] on div at bounding box center [422, 223] width 112 height 27
click at [421, 230] on div at bounding box center [422, 223] width 112 height 27
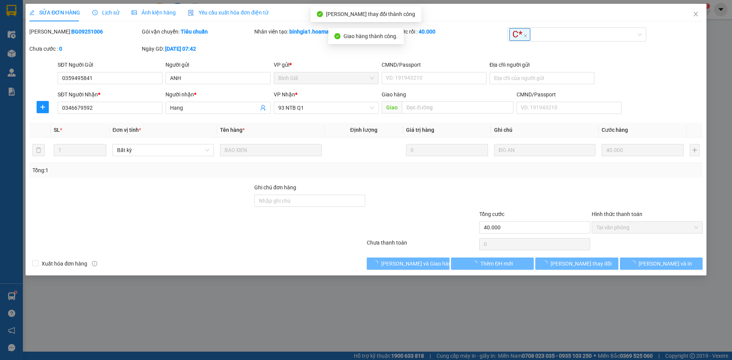
click at [424, 231] on div at bounding box center [422, 223] width 112 height 27
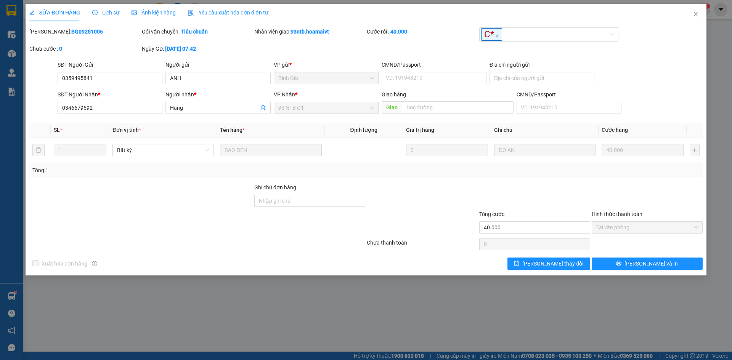
click at [649, 93] on div "SĐT Người Nhận * 0346679592 Người nhận * Hang VP Nhận * 93 NTB Q1 Giao hàng Gia…" at bounding box center [380, 103] width 648 height 27
click at [695, 17] on icon "close" at bounding box center [696, 14] width 6 height 6
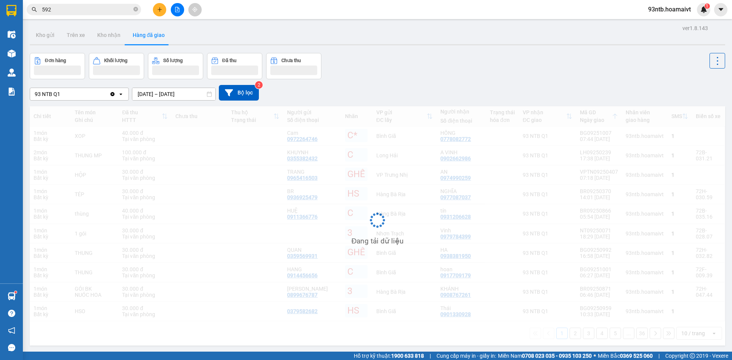
click at [93, 6] on div "Kết quả tìm kiếm ( 327 ) Bộ lọc Tìm người gửi/nhận Thuộc VP này Mã ĐH Trạng thá…" at bounding box center [74, 9] width 149 height 13
click at [95, 8] on input "592" at bounding box center [87, 9] width 90 height 8
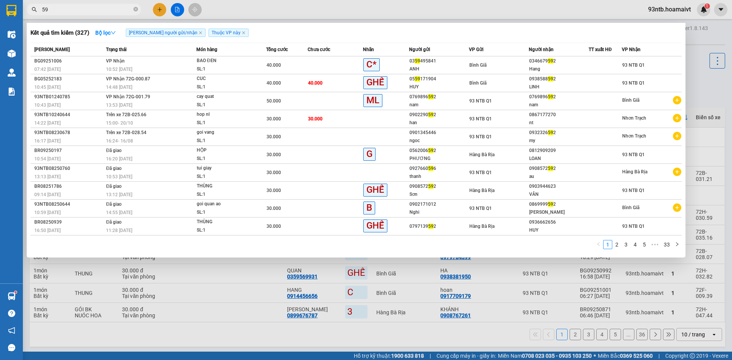
click at [95, 9] on input "59" at bounding box center [87, 9] width 90 height 8
type input "5"
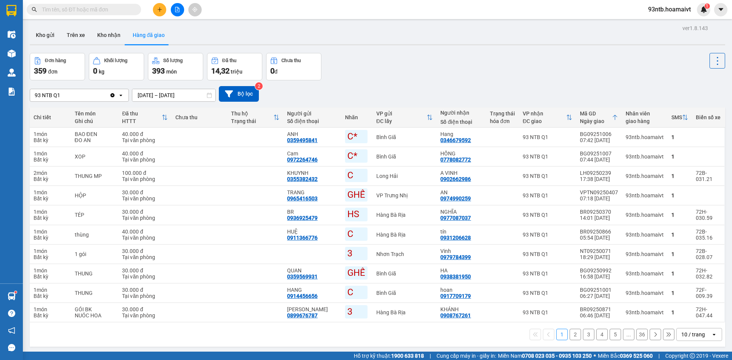
click at [95, 9] on input "text" at bounding box center [87, 9] width 90 height 8
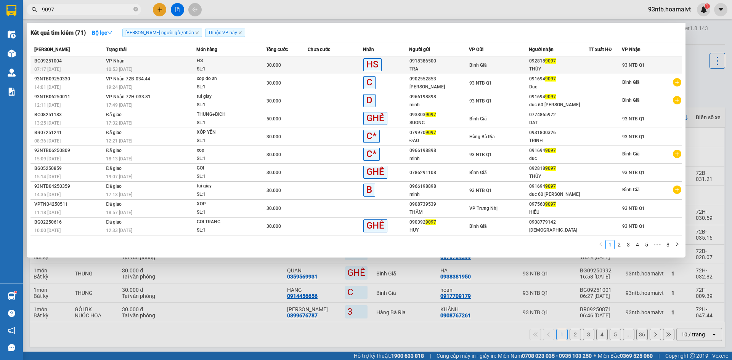
type input "9097"
click at [537, 66] on div "THỦY" at bounding box center [558, 69] width 59 height 8
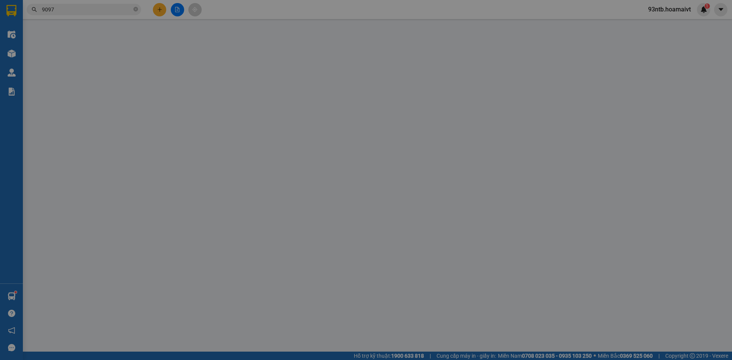
type input "0918386500"
type input "TRA"
type input "0928189097"
type input "THỦY"
type input "30.000"
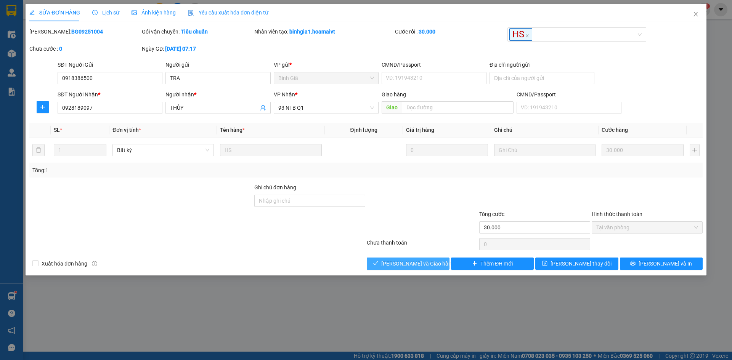
click at [423, 261] on span "[PERSON_NAME] và [PERSON_NAME] hàng" at bounding box center [417, 264] width 73 height 8
click at [435, 261] on button "[PERSON_NAME] và [PERSON_NAME] hàng" at bounding box center [408, 264] width 83 height 12
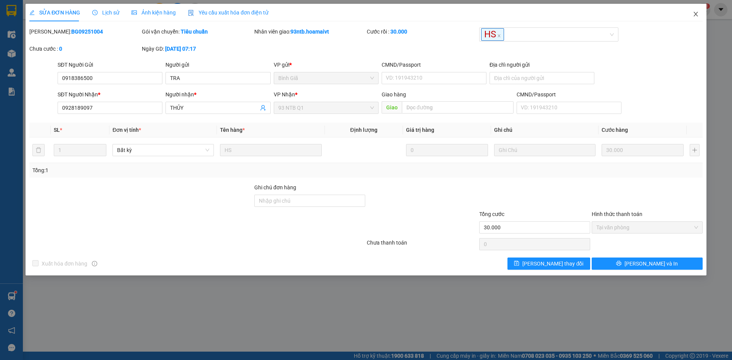
click at [693, 19] on span "Close" at bounding box center [695, 14] width 21 height 21
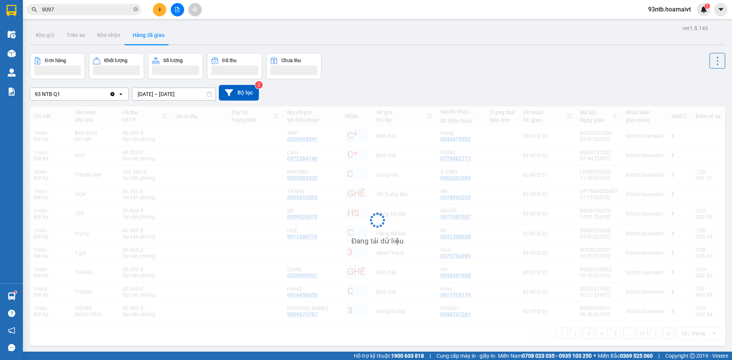
click at [76, 8] on input "9097" at bounding box center [87, 9] width 90 height 8
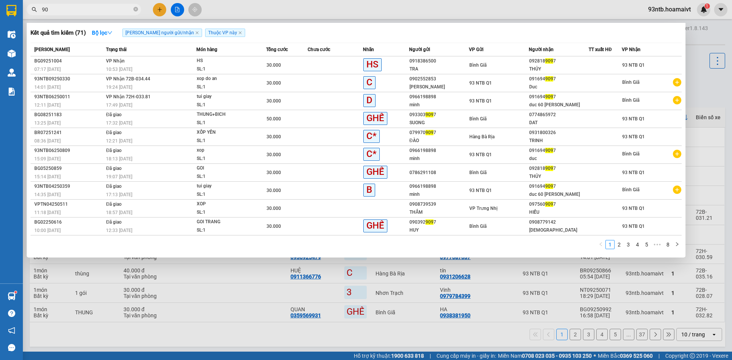
type input "9"
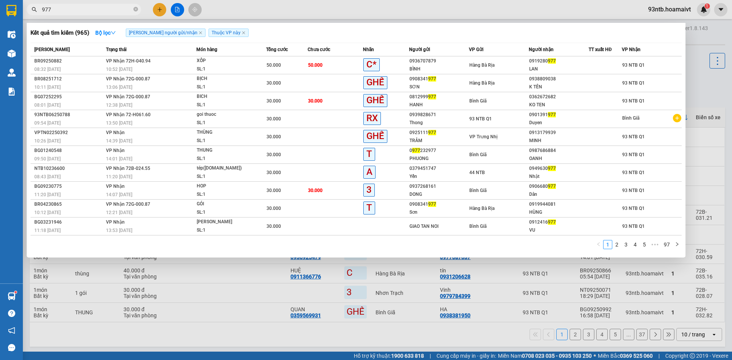
type input "977"
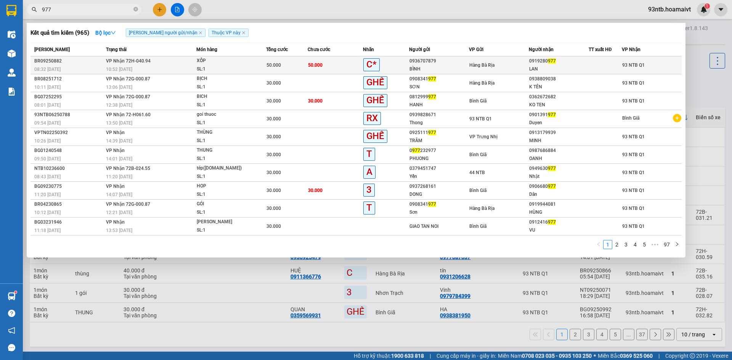
click at [254, 62] on span "XỐP SL: 1" at bounding box center [231, 65] width 69 height 16
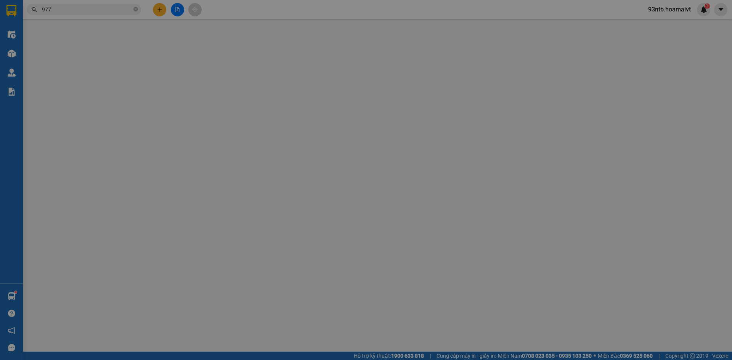
type input "0936707879"
type input "BÌNH"
type input "0919280977"
type input "LAN"
type input "50.000"
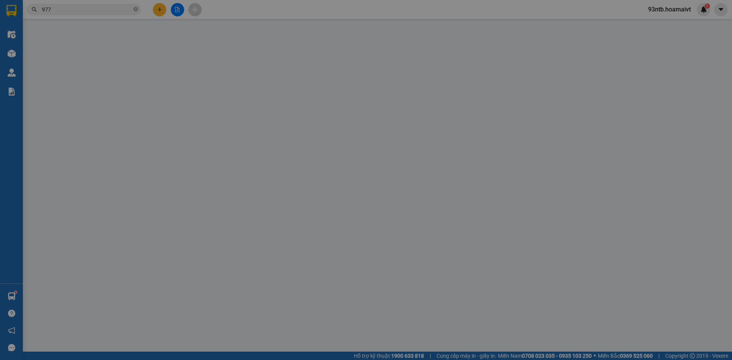
type input "50.000"
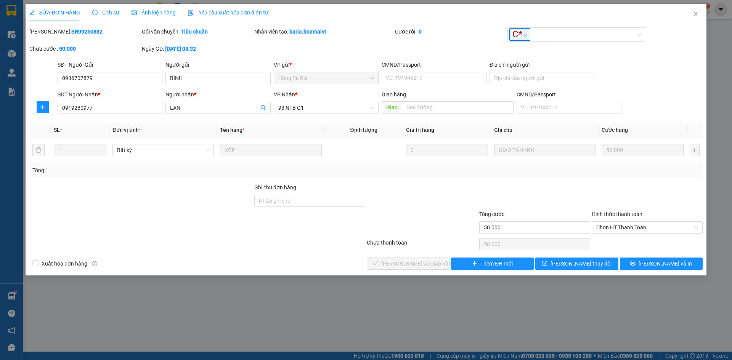
click at [613, 184] on div at bounding box center [647, 196] width 112 height 27
click at [602, 176] on div "Tổng: 1" at bounding box center [365, 170] width 673 height 14
click at [695, 14] on icon "close" at bounding box center [696, 14] width 6 height 6
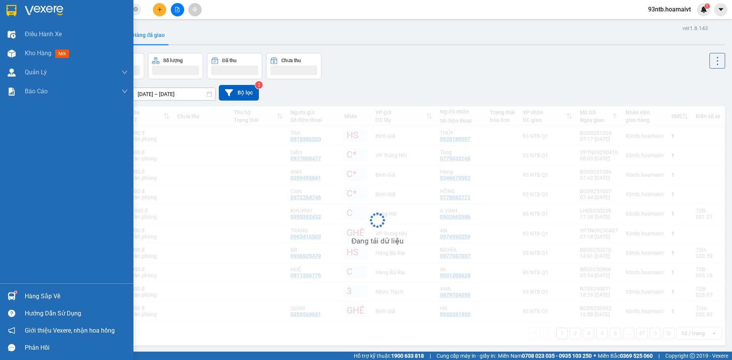
click at [29, 296] on div "Hàng sắp về" at bounding box center [66, 296] width 133 height 17
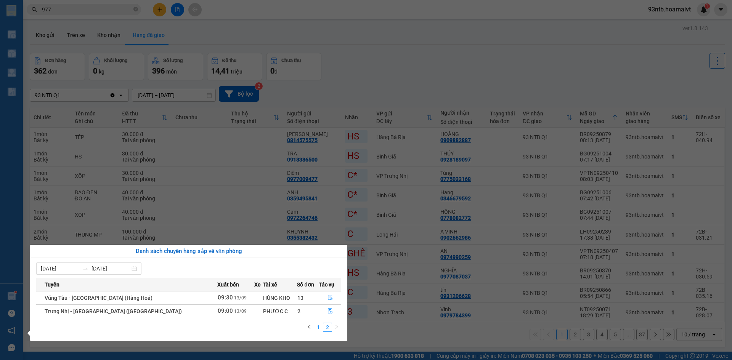
click at [317, 326] on link "1" at bounding box center [318, 327] width 8 height 8
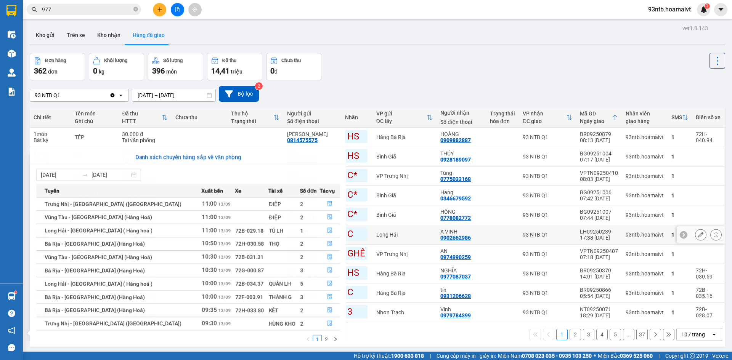
drag, startPoint x: 353, startPoint y: 244, endPoint x: 354, endPoint y: 263, distance: 19.1
click at [354, 262] on section "Kết quả tìm kiếm ( 965 ) Bộ lọc Tìm người gửi/nhận Thuộc VP này Mã ĐH Trạng thá…" at bounding box center [366, 180] width 732 height 360
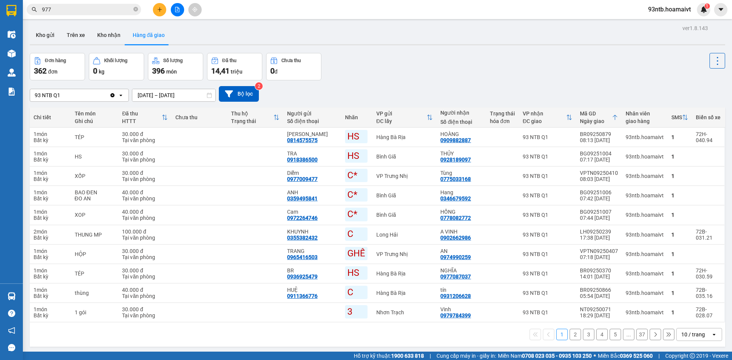
click at [429, 86] on div "93 NTB Q1 Clear value open 11/09/2025 – 13/09/2025 Press the down arrow key to …" at bounding box center [378, 94] width 696 height 16
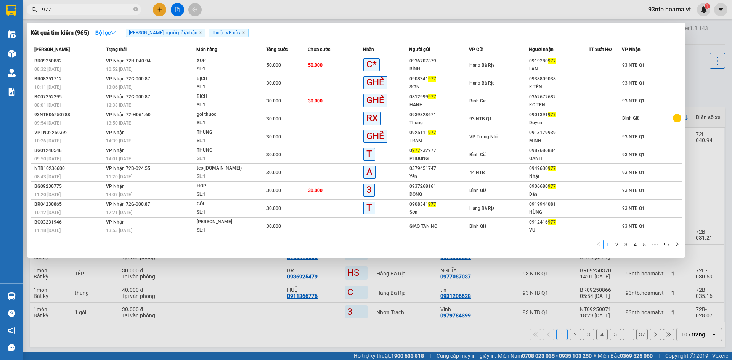
click at [88, 10] on input "977" at bounding box center [87, 9] width 90 height 8
type input "9"
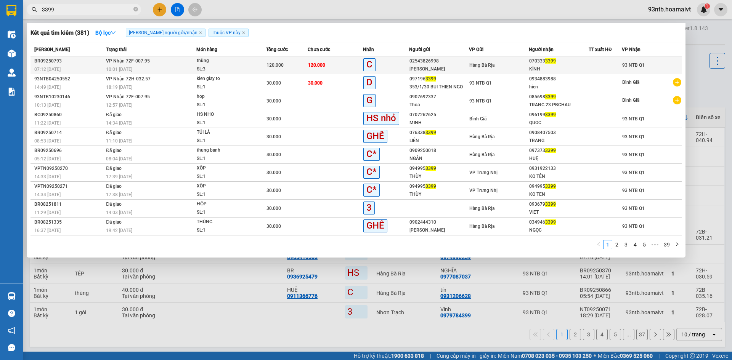
type input "3399"
click at [509, 67] on div "Hàng Bà Rịa" at bounding box center [498, 65] width 59 height 8
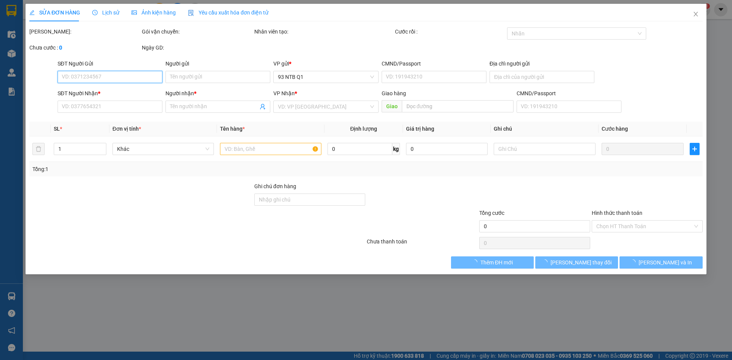
type input "02543826998"
type input "NGỌC HẢI"
type input "077184005241"
type input "0703333399"
type input "KÍNH"
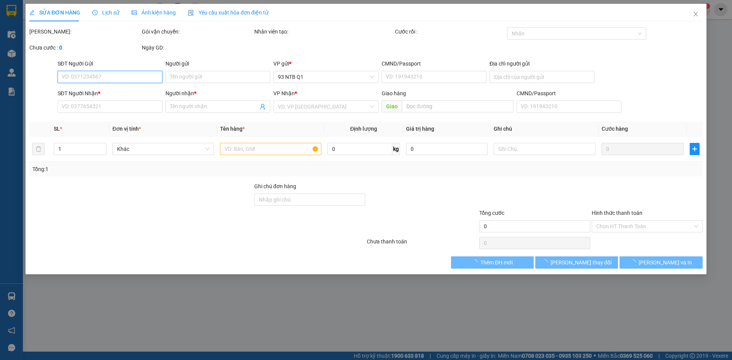
type input "120.000"
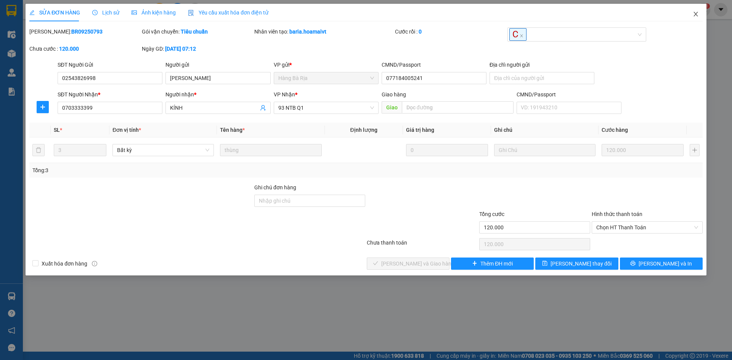
click at [694, 15] on icon "close" at bounding box center [696, 14] width 6 height 6
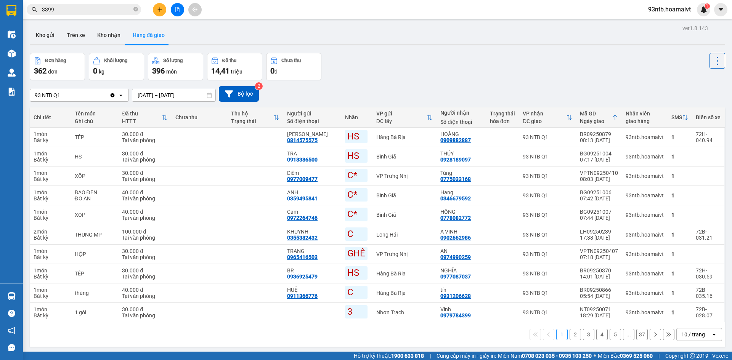
click at [550, 82] on div "93 NTB Q1 Clear value open 11/09/2025 – 13/09/2025 Press the down arrow key to …" at bounding box center [378, 93] width 696 height 27
click at [641, 59] on div "Đơn hàng 362 đơn Khối lượng 0 kg Số lượng 396 món Đã thu 14,41 triệu Chưa thu 0…" at bounding box center [378, 66] width 696 height 27
click at [91, 11] on input "3399" at bounding box center [87, 9] width 90 height 8
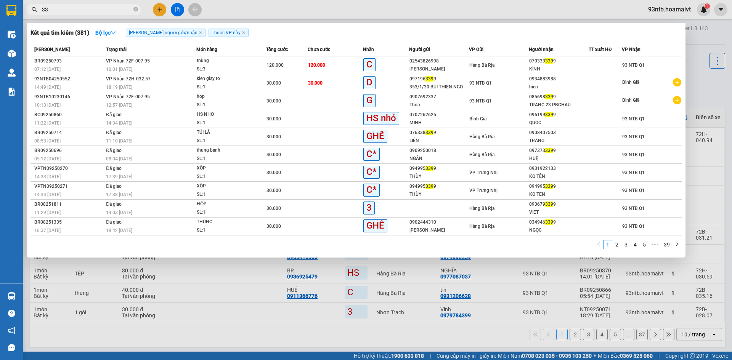
type input "3"
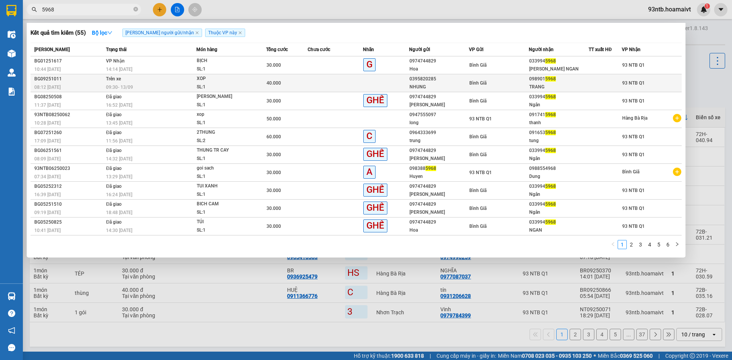
type input "5968"
click at [157, 84] on div "09:30 - 13/09" at bounding box center [151, 87] width 90 height 8
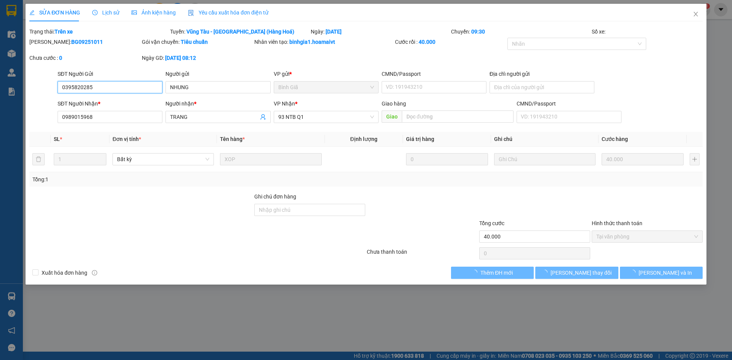
type input "0395820285"
type input "NHUNG"
type input "0989015968"
type input "TRANG"
type input "40.000"
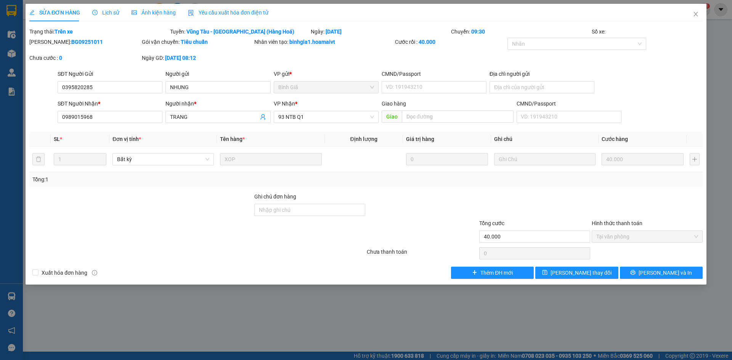
click at [106, 13] on span "Lịch sử" at bounding box center [105, 13] width 27 height 6
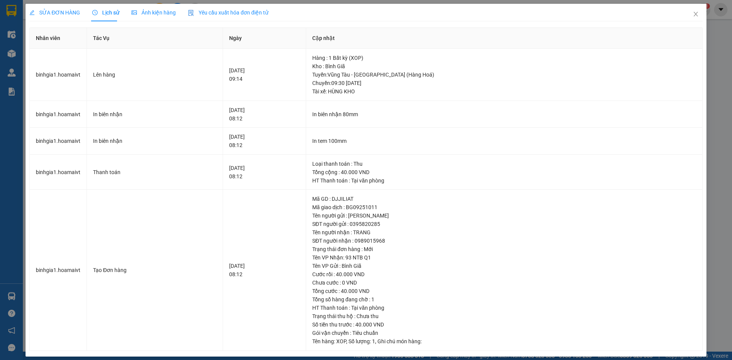
click at [42, 6] on div "SỬA ĐƠN HÀNG" at bounding box center [54, 13] width 51 height 18
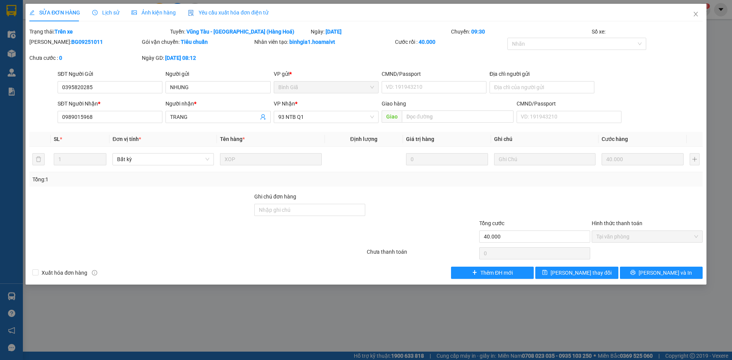
click at [45, 8] on div "SỬA ĐƠN HÀNG" at bounding box center [54, 12] width 51 height 8
click at [696, 14] on icon "close" at bounding box center [696, 14] width 6 height 6
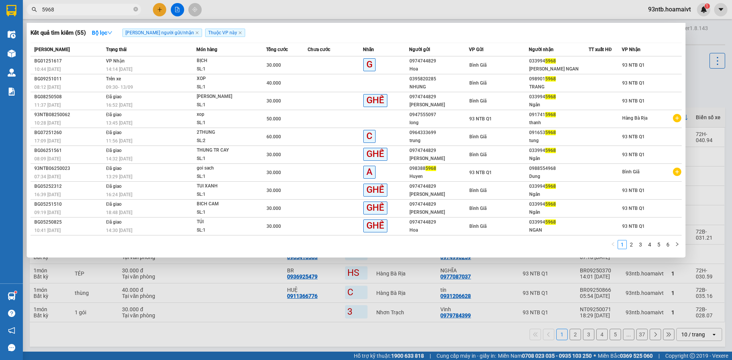
click at [83, 10] on input "5968" at bounding box center [87, 9] width 90 height 8
type input "5"
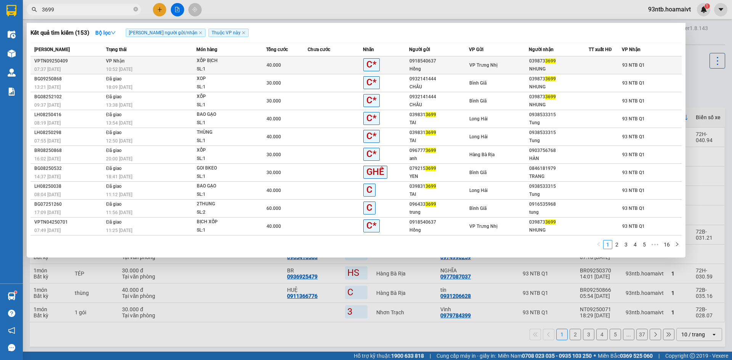
type input "3699"
click at [591, 69] on td at bounding box center [605, 65] width 33 height 18
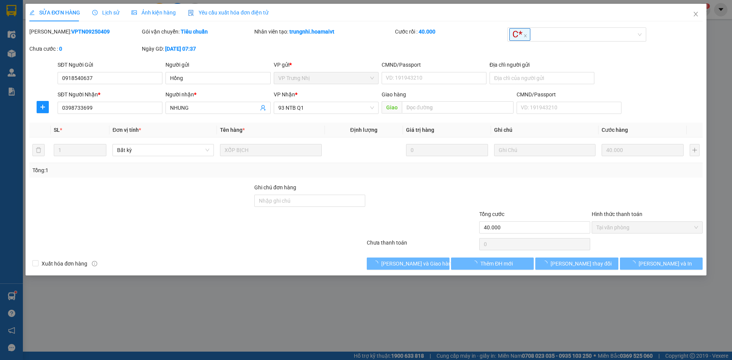
type input "0918540637"
type input "Hồng"
type input "0398733699"
type input "NHUNG"
type input "40.000"
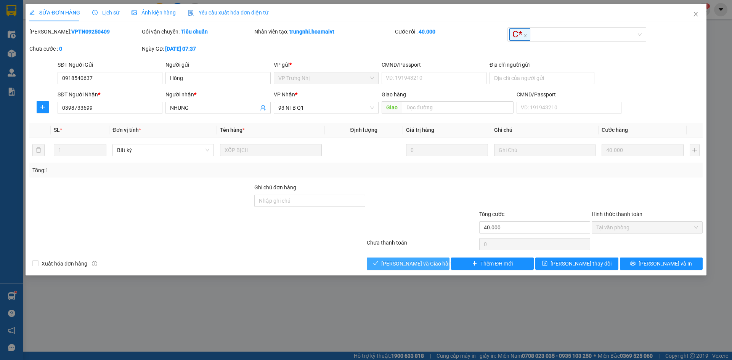
click at [400, 266] on span "[PERSON_NAME] và [PERSON_NAME] hàng" at bounding box center [417, 264] width 73 height 8
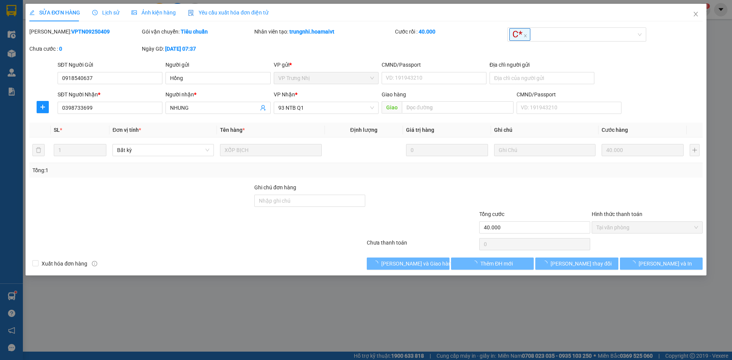
click at [307, 246] on div at bounding box center [197, 244] width 337 height 15
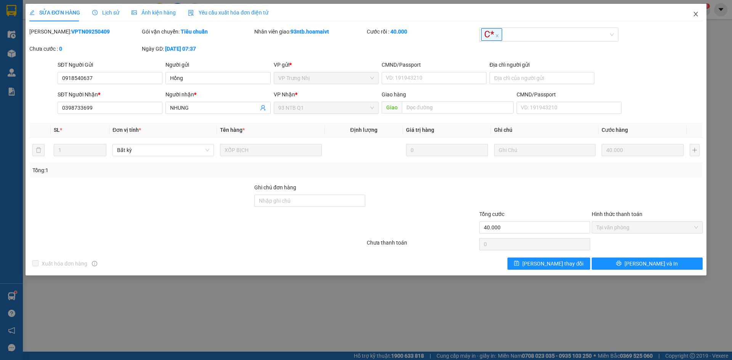
click at [697, 12] on icon "close" at bounding box center [696, 14] width 6 height 6
click at [107, 6] on input "3699" at bounding box center [87, 9] width 90 height 8
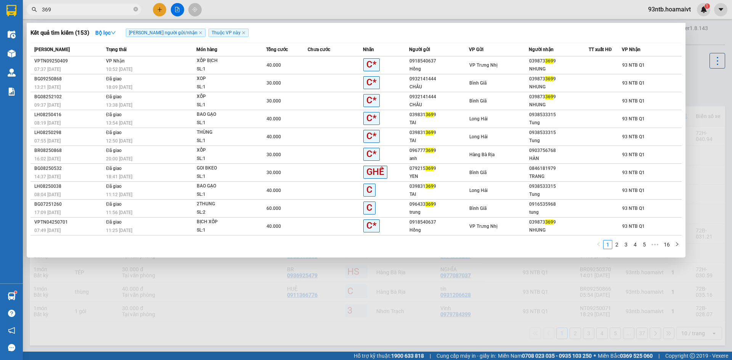
click at [107, 8] on input "369" at bounding box center [87, 9] width 90 height 8
click at [107, 8] on input "36" at bounding box center [87, 9] width 90 height 8
type input "3"
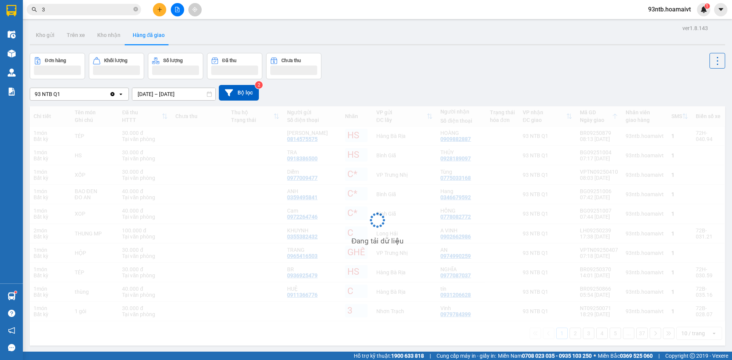
click at [107, 8] on input "3" at bounding box center [87, 9] width 90 height 8
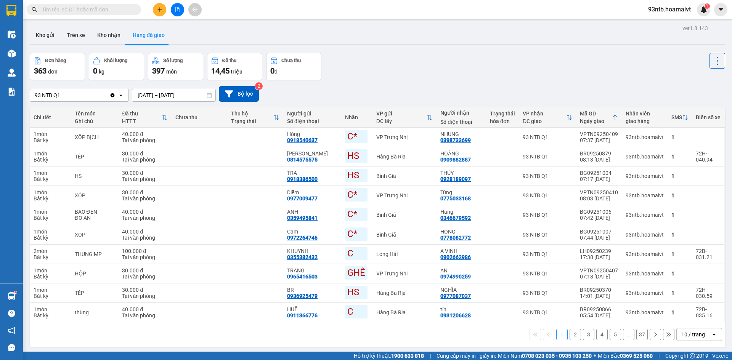
click at [127, 7] on input "text" at bounding box center [87, 9] width 90 height 8
click at [84, 6] on span at bounding box center [84, 9] width 114 height 11
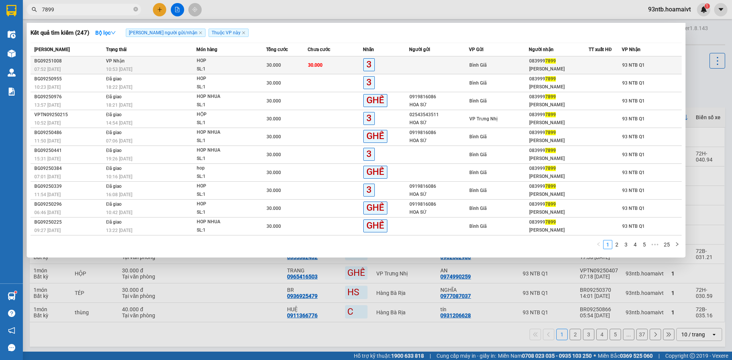
type input "7899"
click at [312, 63] on span "30.000" at bounding box center [315, 65] width 14 height 5
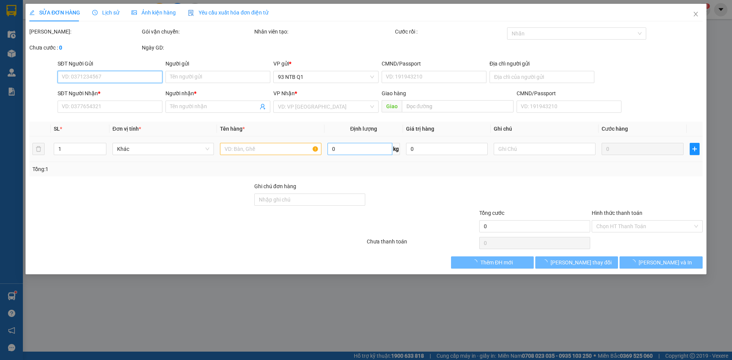
type input "0839997899"
type input "HẢI ĐĂNG"
type input "30.000"
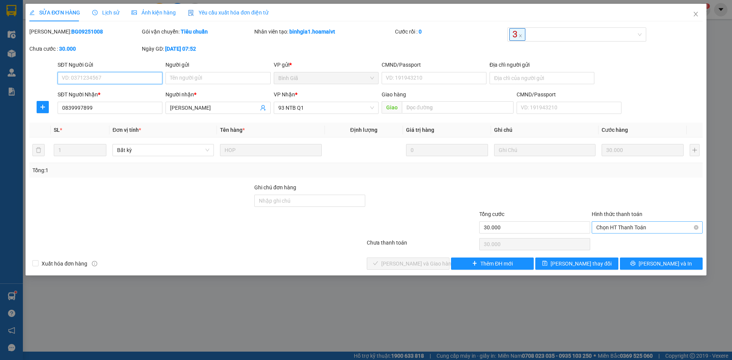
click at [643, 229] on span "Chọn HT Thanh Toán" at bounding box center [647, 227] width 102 height 11
click at [640, 245] on div "Tại văn phòng" at bounding box center [647, 243] width 102 height 8
type input "0"
click at [415, 267] on span "[PERSON_NAME] và [PERSON_NAME] hàng" at bounding box center [417, 264] width 73 height 8
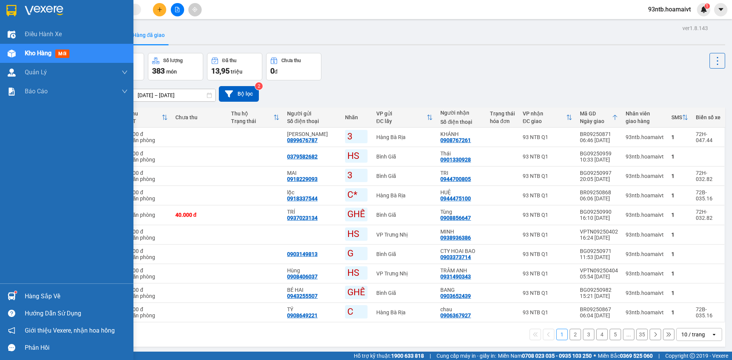
click at [46, 300] on div "Hàng sắp về" at bounding box center [76, 296] width 103 height 11
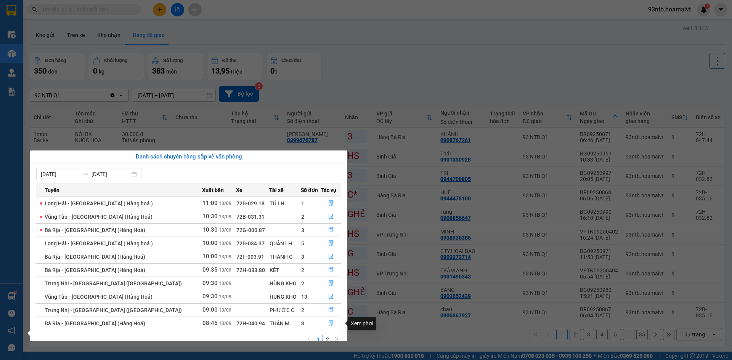
scroll to position [12, 0]
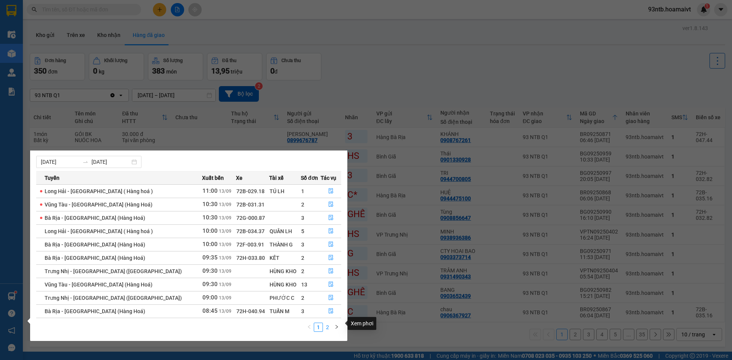
click at [325, 323] on link "2" at bounding box center [327, 327] width 8 height 8
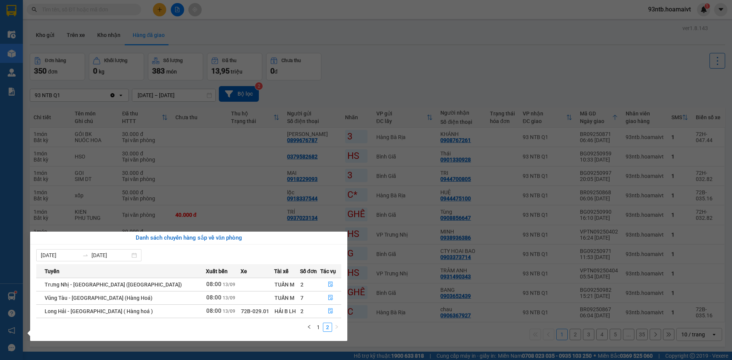
scroll to position [0, 0]
click at [329, 312] on icon "file-done" at bounding box center [331, 311] width 5 height 5
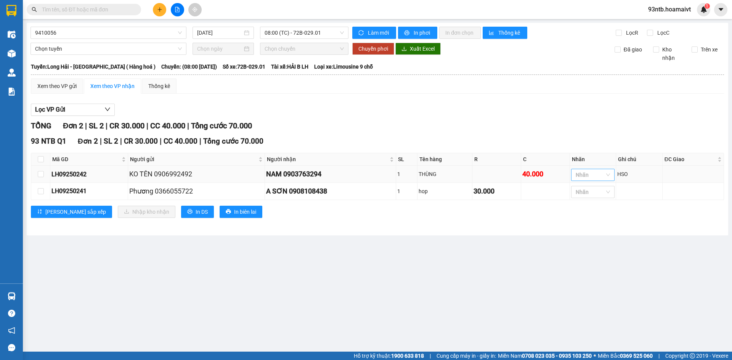
click at [601, 171] on div at bounding box center [589, 174] width 32 height 9
click at [594, 279] on div "GHẾ" at bounding box center [594, 276] width 34 height 8
click at [499, 289] on main "9410056 13/09/2025 08:00 (TC) - 72B-029.01 Làm mới In phơi In đơn chọn Thống kê…" at bounding box center [366, 176] width 732 height 352
click at [583, 197] on div at bounding box center [589, 192] width 32 height 9
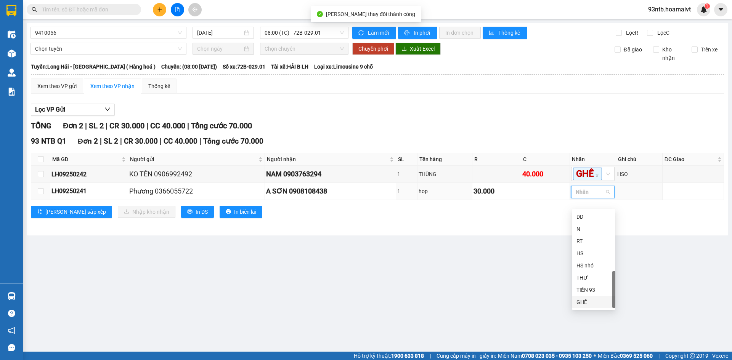
click at [593, 305] on div "GHẾ" at bounding box center [594, 302] width 34 height 8
click at [496, 301] on main "9410056 13/09/2025 08:00 (TC) - 72B-029.01 Làm mới In phơi In đơn chọn Thống kê…" at bounding box center [366, 176] width 732 height 352
click at [38, 157] on input "checkbox" at bounding box center [41, 159] width 6 height 6
checkbox input "true"
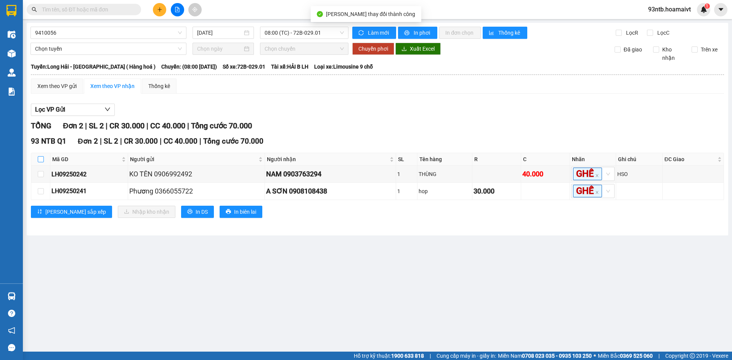
checkbox input "true"
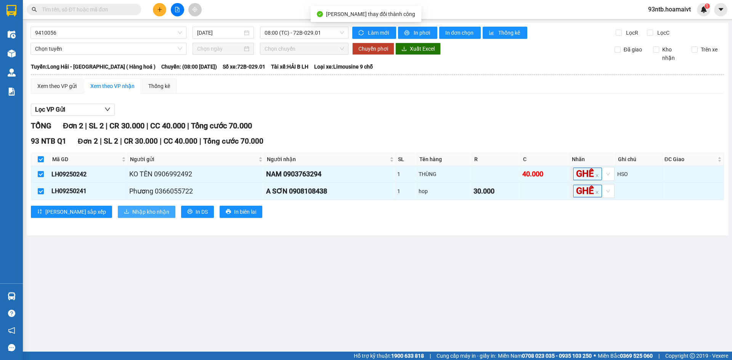
click at [132, 216] on span "Nhập kho nhận" at bounding box center [150, 212] width 37 height 8
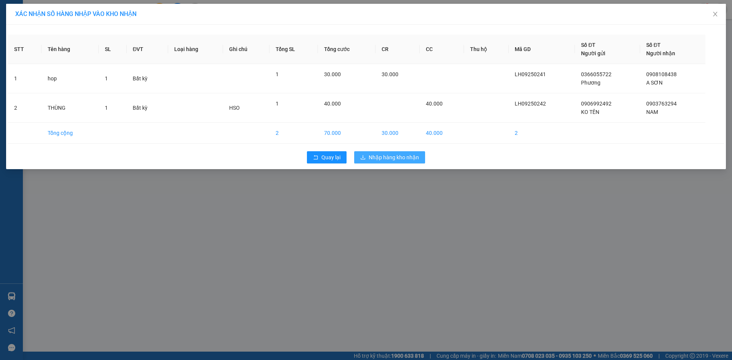
click at [399, 154] on span "Nhập hàng kho nhận" at bounding box center [394, 157] width 50 height 8
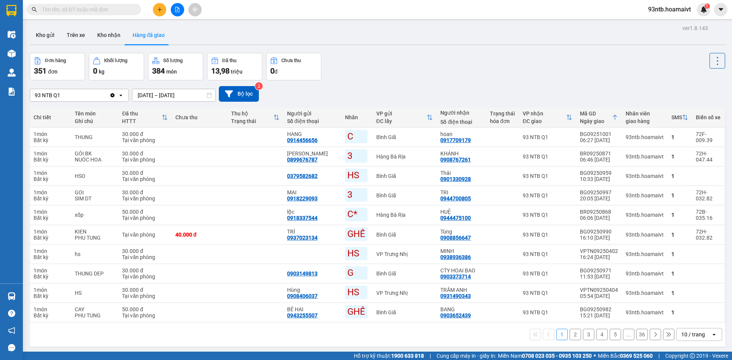
click at [431, 48] on div "ver 1.8.143 Kho gửi Trên xe Kho nhận Hàng đã giao Đơn hàng 351 đơn Khối lượng 0…" at bounding box center [378, 203] width 702 height 360
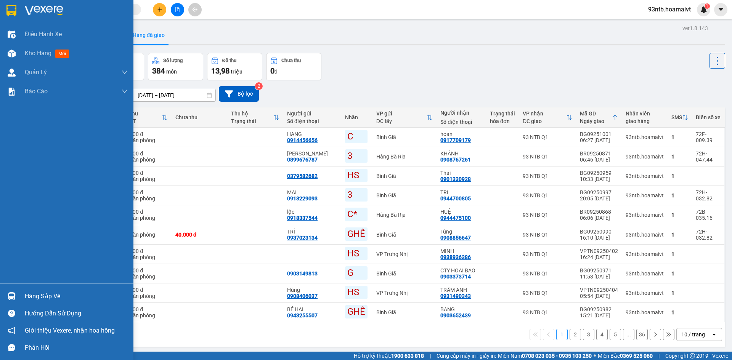
click at [26, 302] on div "Hàng sắp về" at bounding box center [76, 296] width 103 height 11
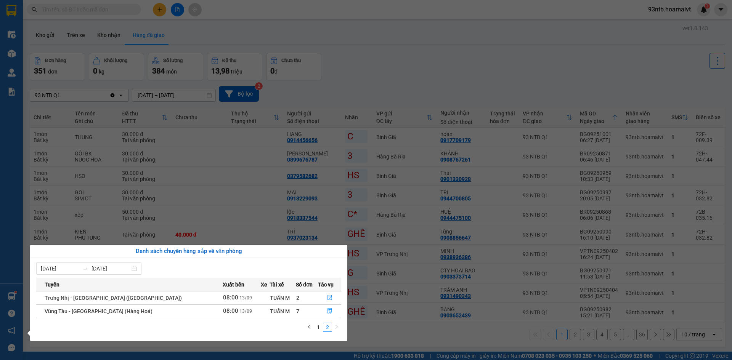
click at [482, 67] on section "Kết quả tìm kiếm ( 0 ) Bộ lọc Tìm người gửi/nhận Thuộc VP này No Data 93ntb.hoa…" at bounding box center [366, 180] width 732 height 360
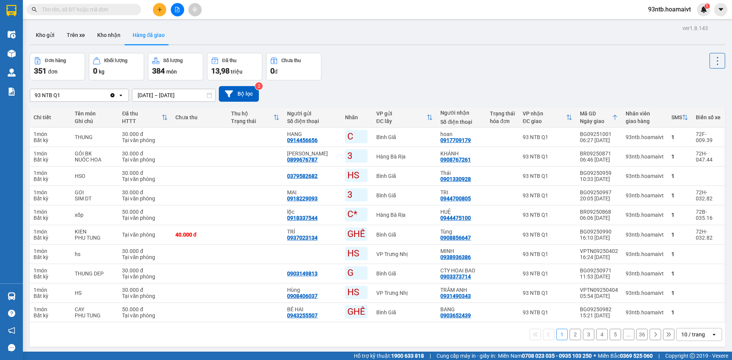
click at [499, 49] on div "ver 1.8.143 Kho gửi Trên xe Kho nhận Hàng đã giao Đơn hàng 351 đơn Khối lượng 0…" at bounding box center [378, 203] width 702 height 360
click at [160, 8] on icon "plus" at bounding box center [159, 9] width 0 height 4
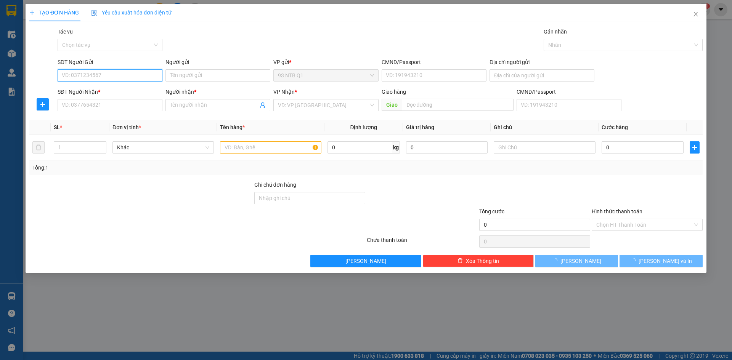
click at [135, 73] on input "SĐT Người Gửi" at bounding box center [110, 75] width 105 height 12
type input "0926270039"
click at [135, 73] on input "0926270039" at bounding box center [110, 75] width 105 height 12
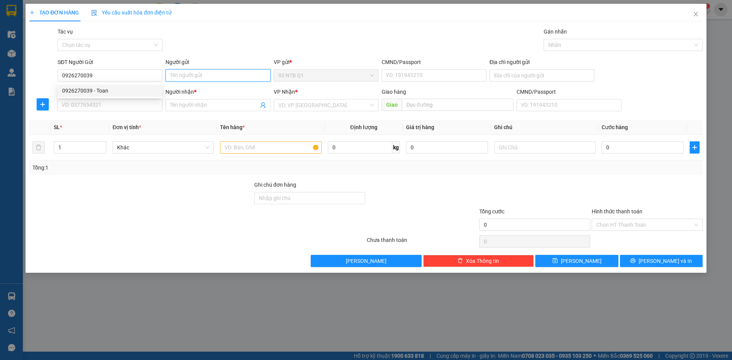
click at [211, 70] on input "Người gửi" at bounding box center [217, 75] width 105 height 12
type input "kha"
type input "060257311530"
type input "0905122078"
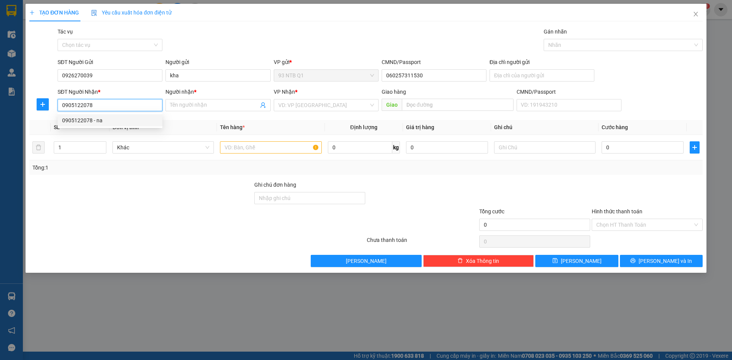
click at [131, 124] on div "0905122078 - na" at bounding box center [110, 120] width 96 height 8
type input "na"
type input "0905122078"
click at [260, 149] on input "text" at bounding box center [270, 147] width 101 height 12
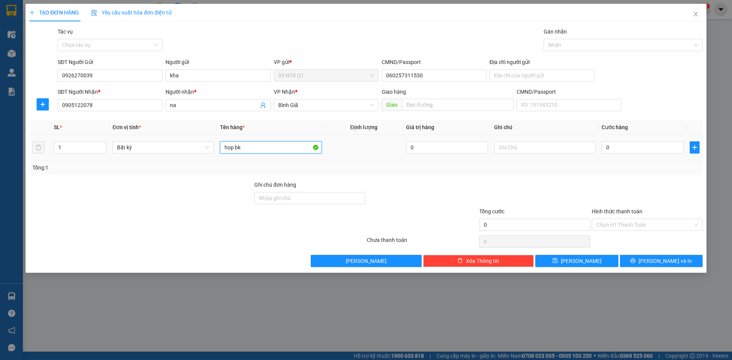
type input "hop bk"
type input "30"
click at [612, 187] on div at bounding box center [647, 194] width 112 height 27
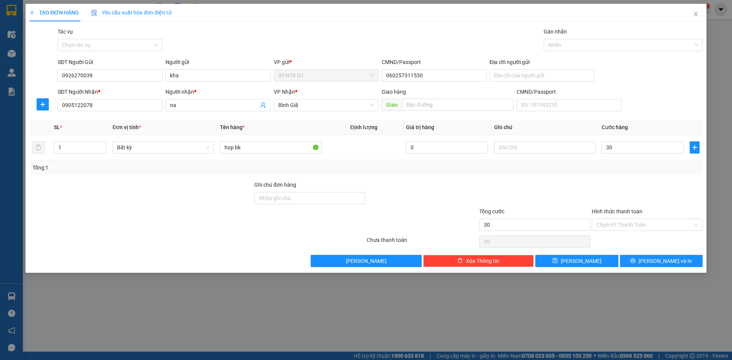
type input "30.000"
click at [659, 256] on button "[PERSON_NAME] và In" at bounding box center [661, 261] width 83 height 12
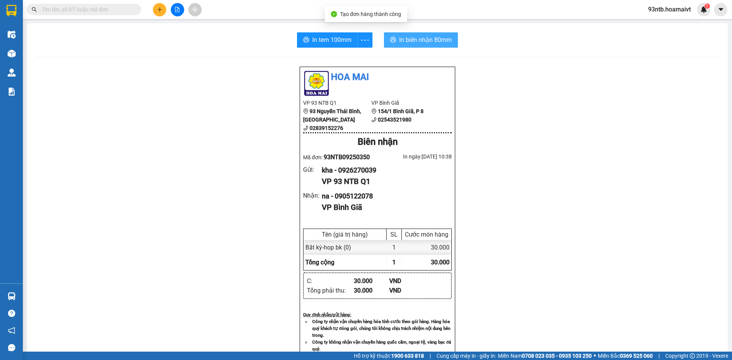
click at [410, 40] on span "In biên nhận 80mm" at bounding box center [425, 40] width 53 height 10
click at [419, 36] on span "In biên nhận 80mm" at bounding box center [425, 40] width 53 height 10
click at [576, 35] on div "In tem 100mm In biên nhận 80mm" at bounding box center [377, 39] width 683 height 15
click at [102, 8] on input "text" at bounding box center [87, 9] width 90 height 8
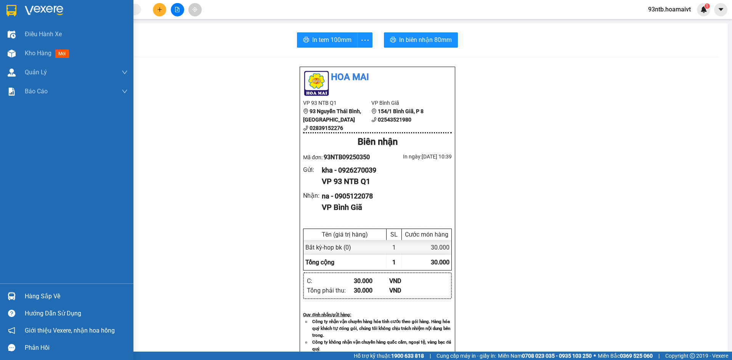
click at [80, 292] on div "Hàng sắp về" at bounding box center [76, 296] width 103 height 11
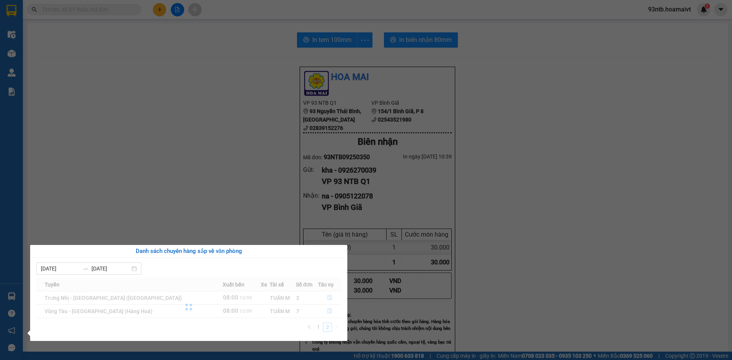
click at [209, 202] on section "Kết quả tìm kiếm ( 0 ) Bộ lọc Tìm người gửi/nhận Thuộc VP này No Data 93ntb.hoa…" at bounding box center [366, 180] width 732 height 360
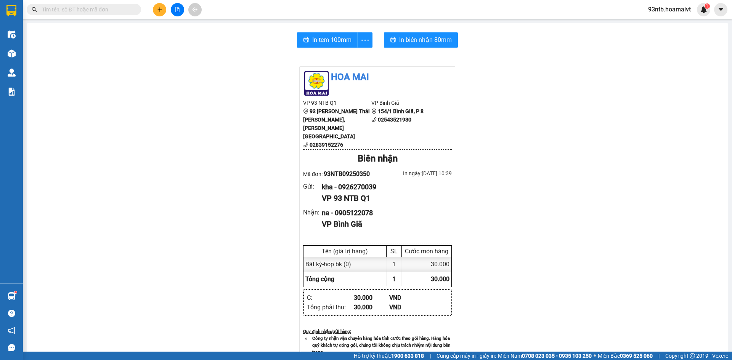
click at [69, 13] on input "text" at bounding box center [87, 9] width 90 height 8
click at [131, 13] on input "text" at bounding box center [87, 9] width 90 height 8
click at [111, 14] on span at bounding box center [84, 9] width 114 height 11
click at [107, 11] on input "text" at bounding box center [87, 9] width 90 height 8
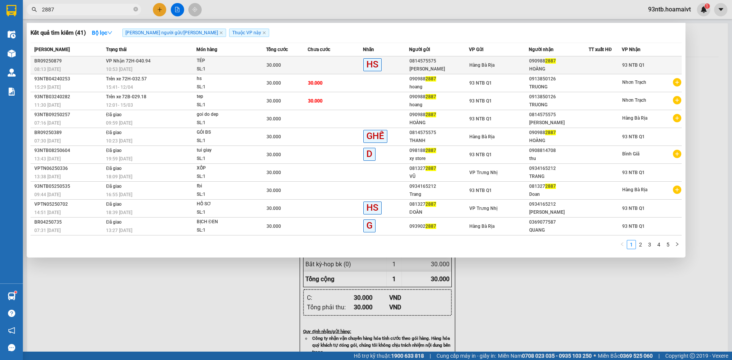
type input "2887"
click at [527, 58] on td "Hàng Bà Rịa" at bounding box center [499, 65] width 60 height 18
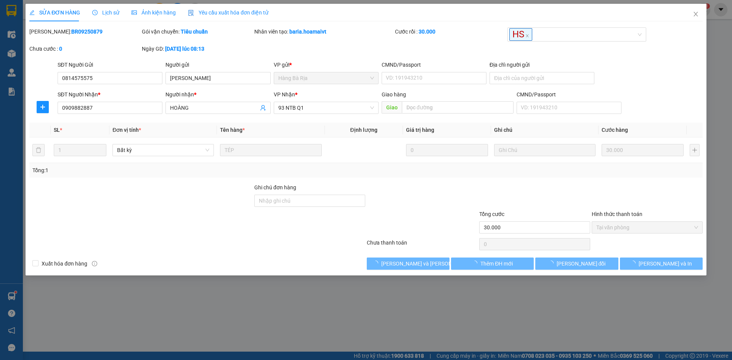
type input "0814575575"
type input "[PERSON_NAME]"
type input "0909882887"
type input "HOÀNG"
type input "30.000"
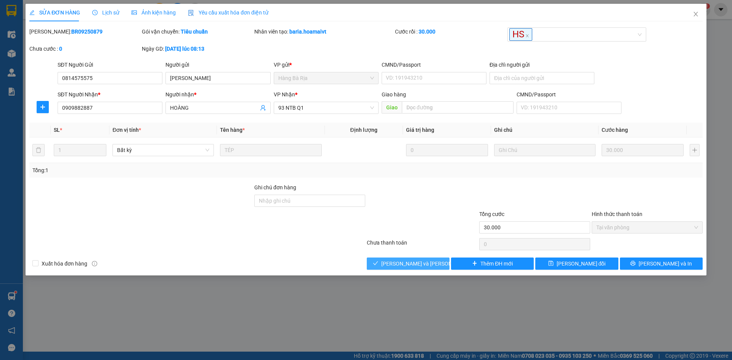
click at [409, 263] on span "[PERSON_NAME] và [PERSON_NAME] hàng" at bounding box center [432, 264] width 103 height 8
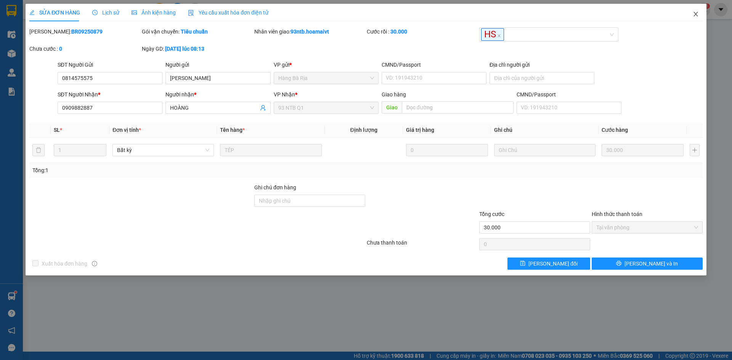
click at [692, 12] on span "Close" at bounding box center [695, 14] width 21 height 21
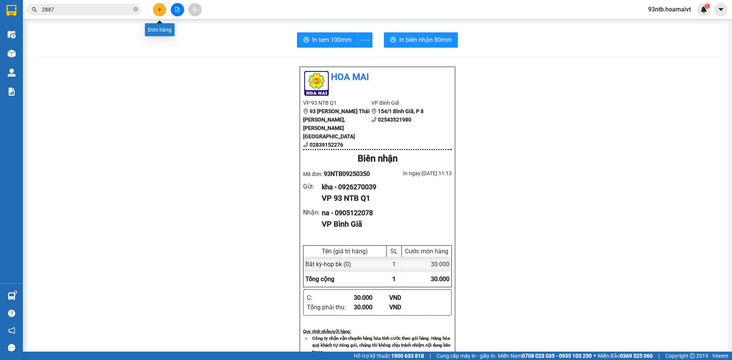
click at [155, 13] on button at bounding box center [159, 9] width 13 height 13
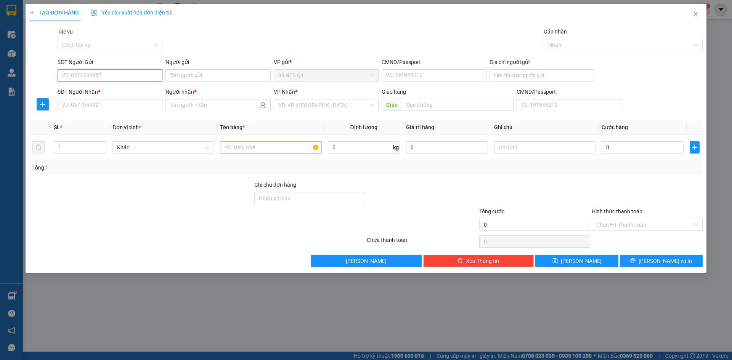
click at [83, 74] on input "SĐT Người Gửi" at bounding box center [110, 75] width 105 height 12
type input "0901127842"
click at [185, 74] on input "Người gửi" at bounding box center [217, 75] width 105 height 12
type input "thang0937860895"
click at [120, 103] on input "SĐT Người Nhận *" at bounding box center [110, 105] width 105 height 12
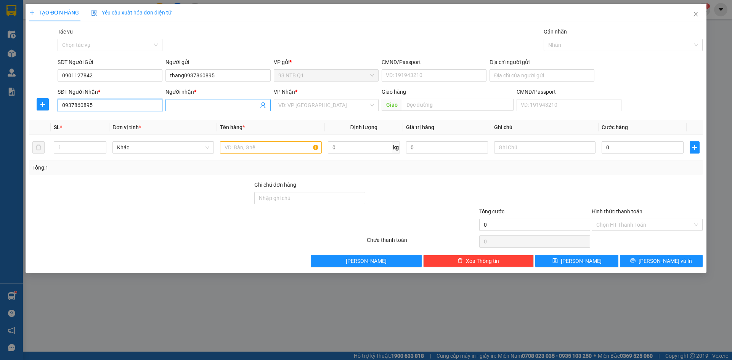
type input "0937860895"
click at [174, 105] on input "Người nhận *" at bounding box center [214, 105] width 88 height 8
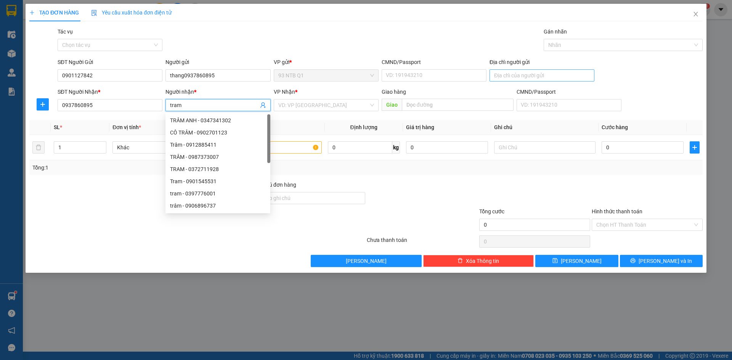
type input "tram"
click at [574, 73] on input "Địa chỉ người gửi" at bounding box center [542, 75] width 105 height 12
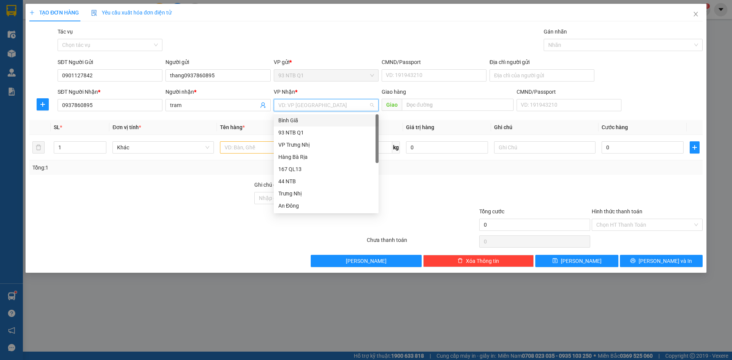
click at [342, 110] on input "search" at bounding box center [323, 105] width 90 height 11
click at [352, 119] on div "Bình Giã" at bounding box center [326, 120] width 96 height 8
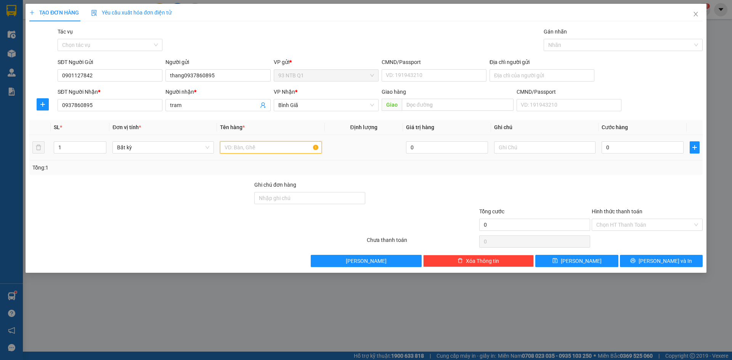
click at [312, 145] on input "text" at bounding box center [270, 147] width 101 height 12
type input "[PERSON_NAME]"
click at [527, 74] on input "Địa chỉ người gửi" at bounding box center [542, 75] width 105 height 12
type input "371/42 [PERSON_NAME] [PERSON_NAME]"
click at [636, 150] on input "0" at bounding box center [643, 147] width 82 height 12
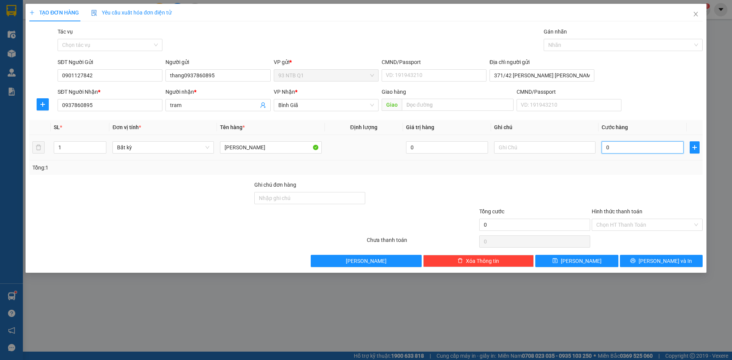
type input "5"
type input "50"
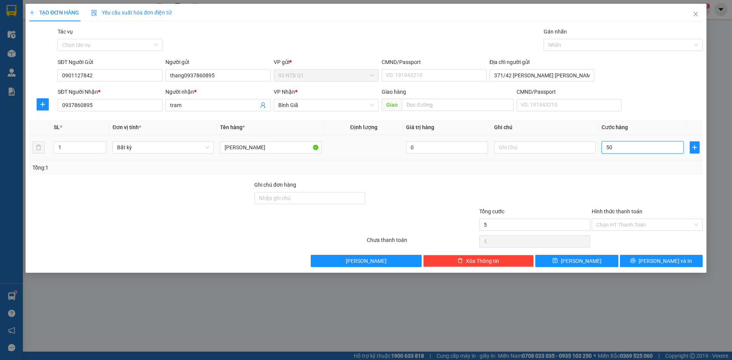
type input "50"
type input "50.000"
click at [653, 261] on button "[PERSON_NAME] và In" at bounding box center [661, 261] width 83 height 12
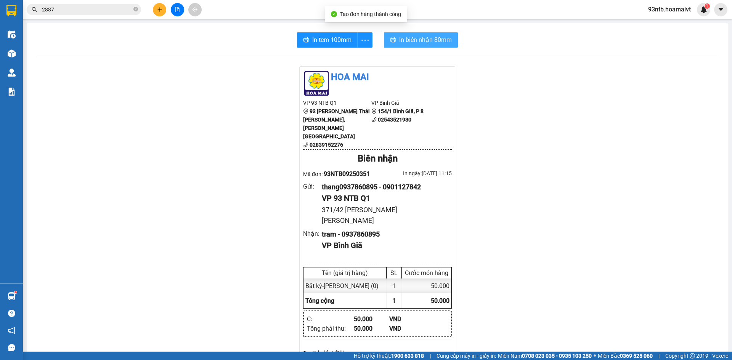
drag, startPoint x: 395, startPoint y: 39, endPoint x: 428, endPoint y: 46, distance: 33.4
click at [396, 39] on button "In biên nhận 80mm" at bounding box center [421, 39] width 74 height 15
click at [586, 47] on div "In tem 100mm In biên nhận 80mm" at bounding box center [377, 39] width 683 height 15
